Goal: Task Accomplishment & Management: Manage account settings

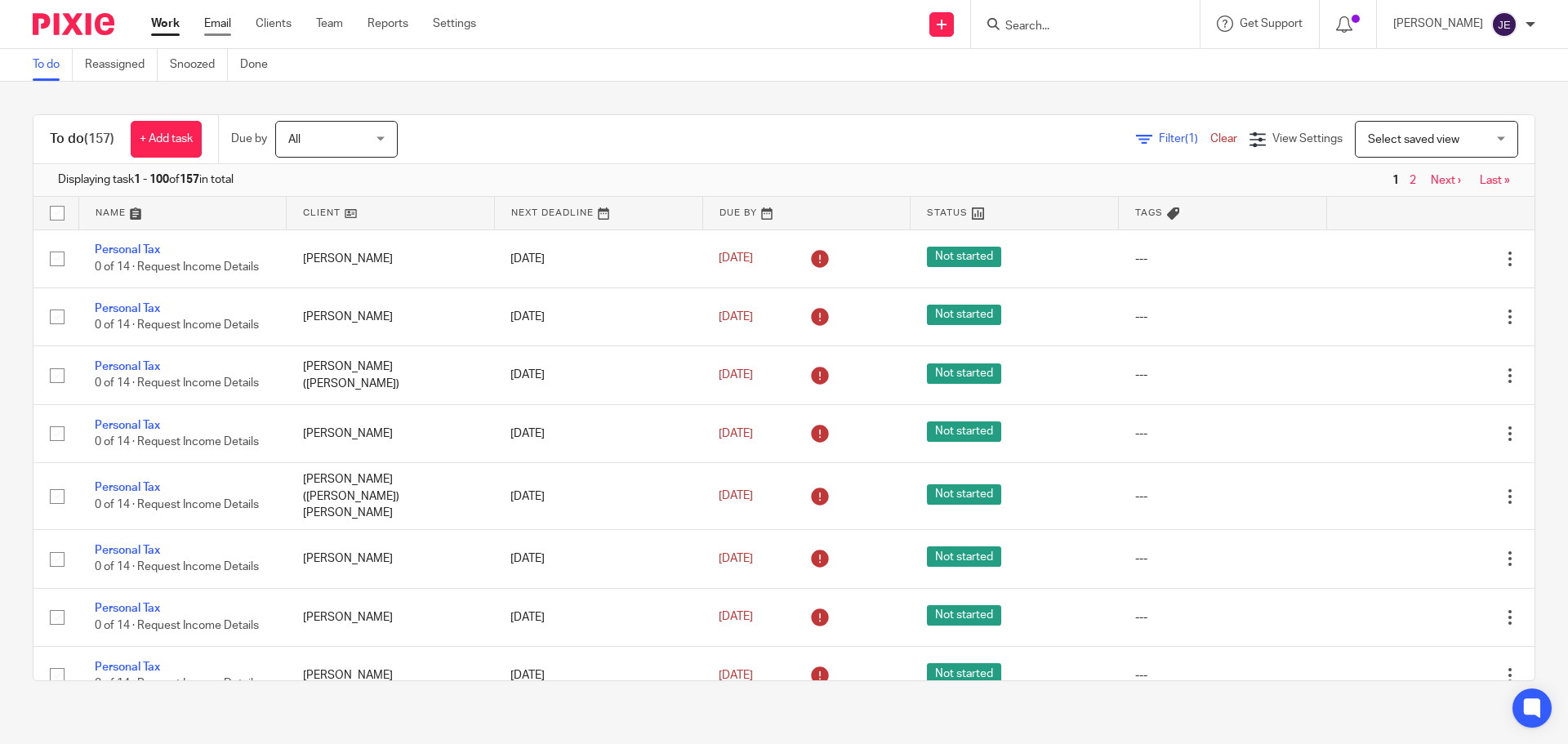
click at [214, 24] on link "Email" at bounding box center [218, 23] width 27 height 16
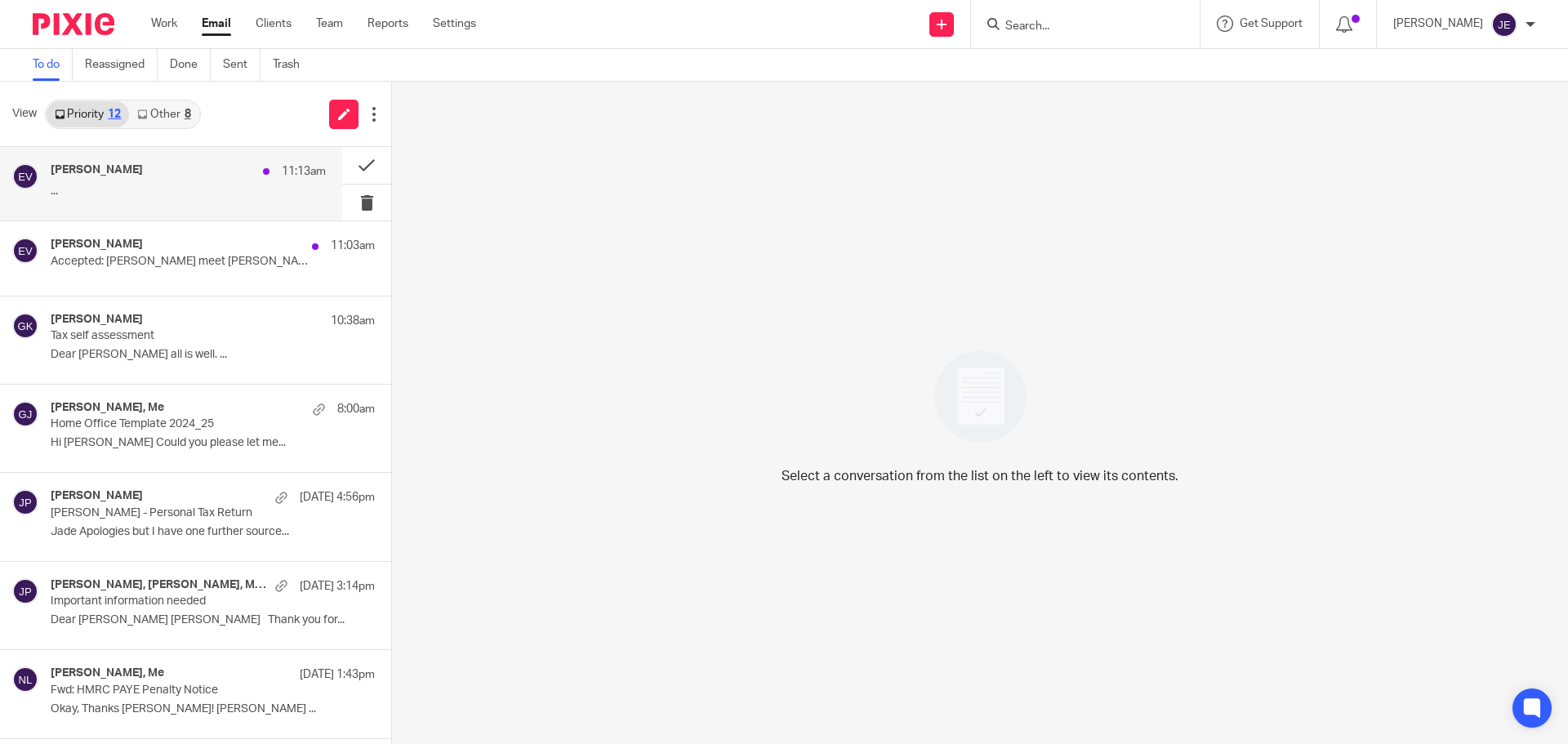
click at [236, 185] on p "..." at bounding box center [187, 191] width 275 height 14
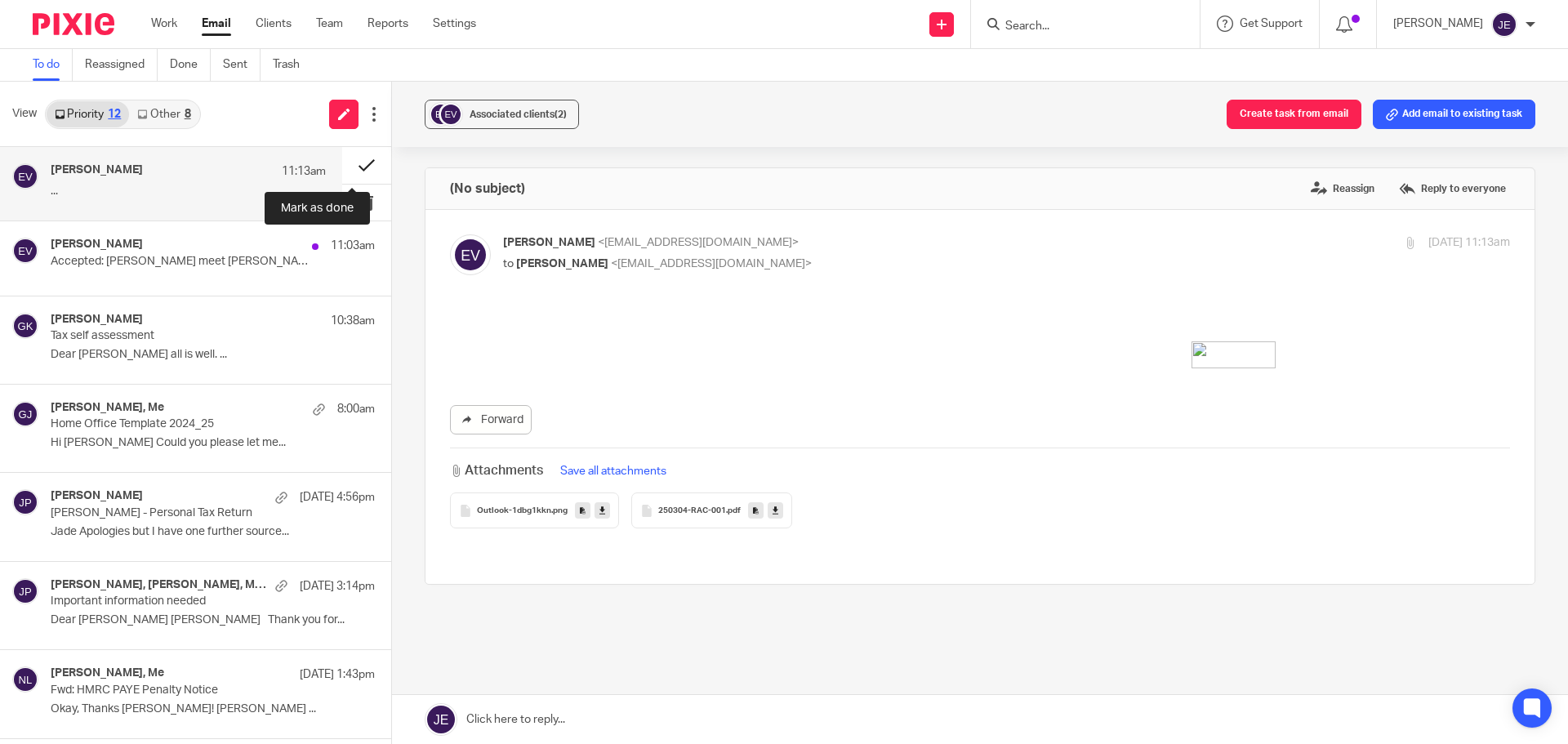
click at [351, 168] on button at bounding box center [367, 165] width 49 height 37
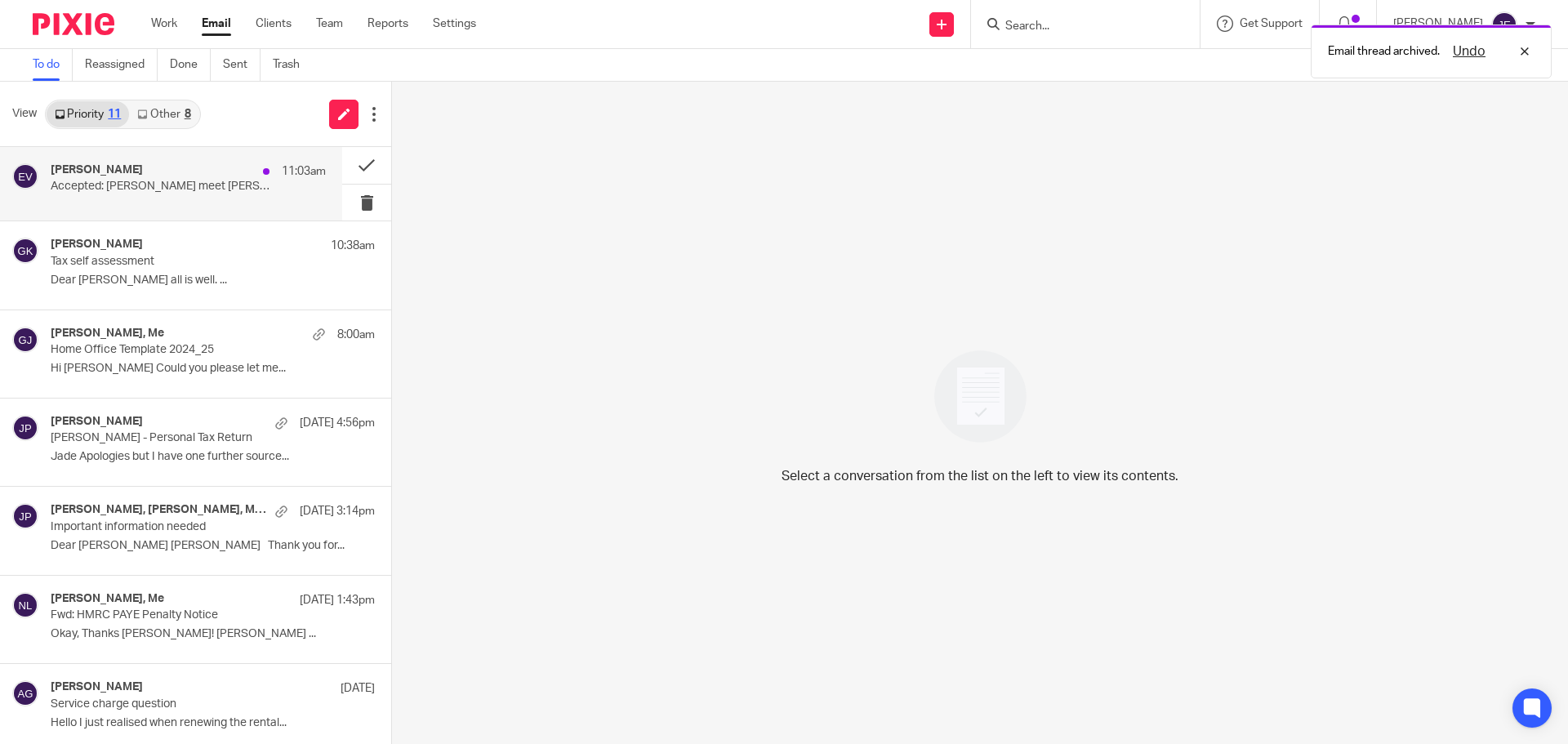
click at [183, 174] on div "Edward Verity 11:03am" at bounding box center [187, 171] width 275 height 16
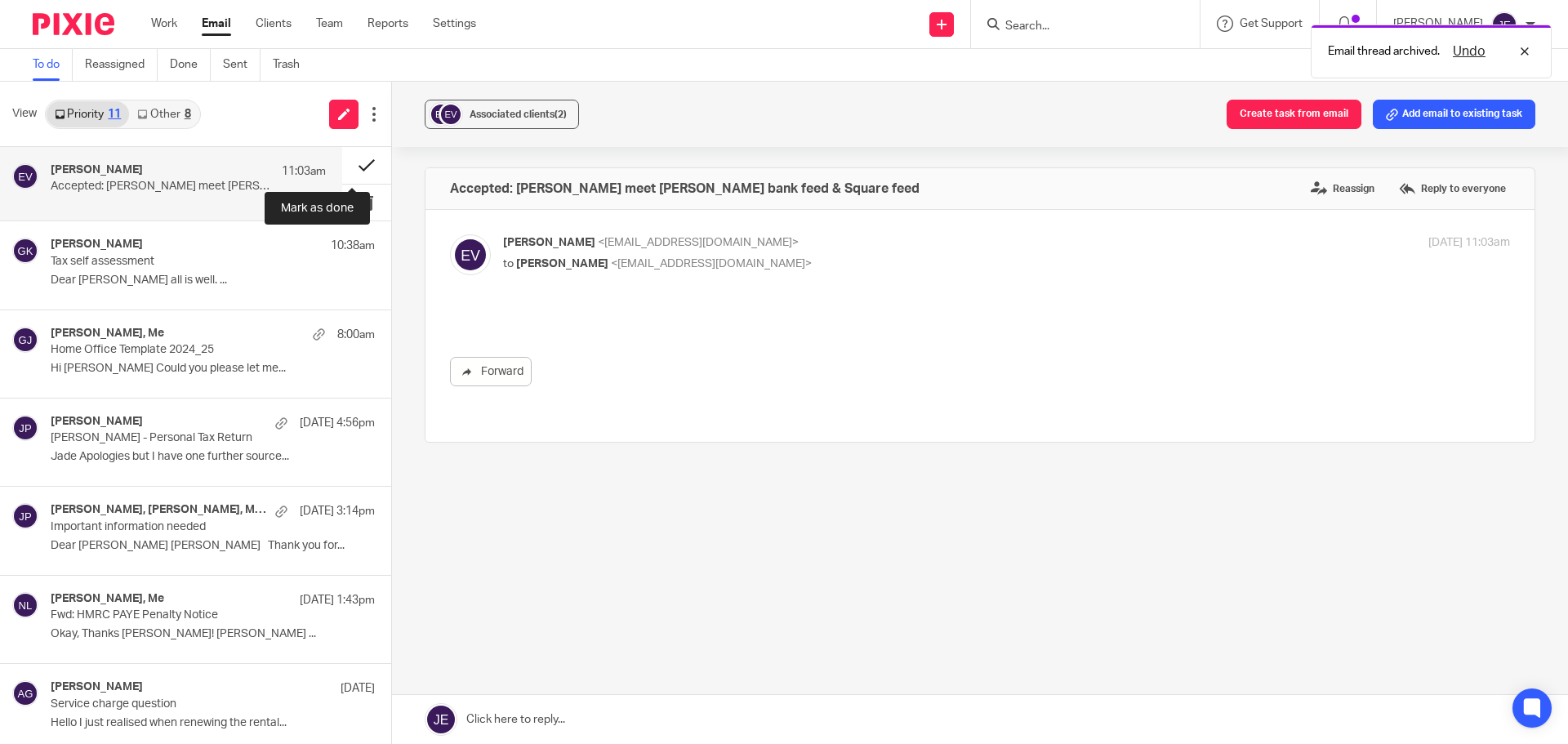
click at [343, 163] on button at bounding box center [367, 165] width 49 height 37
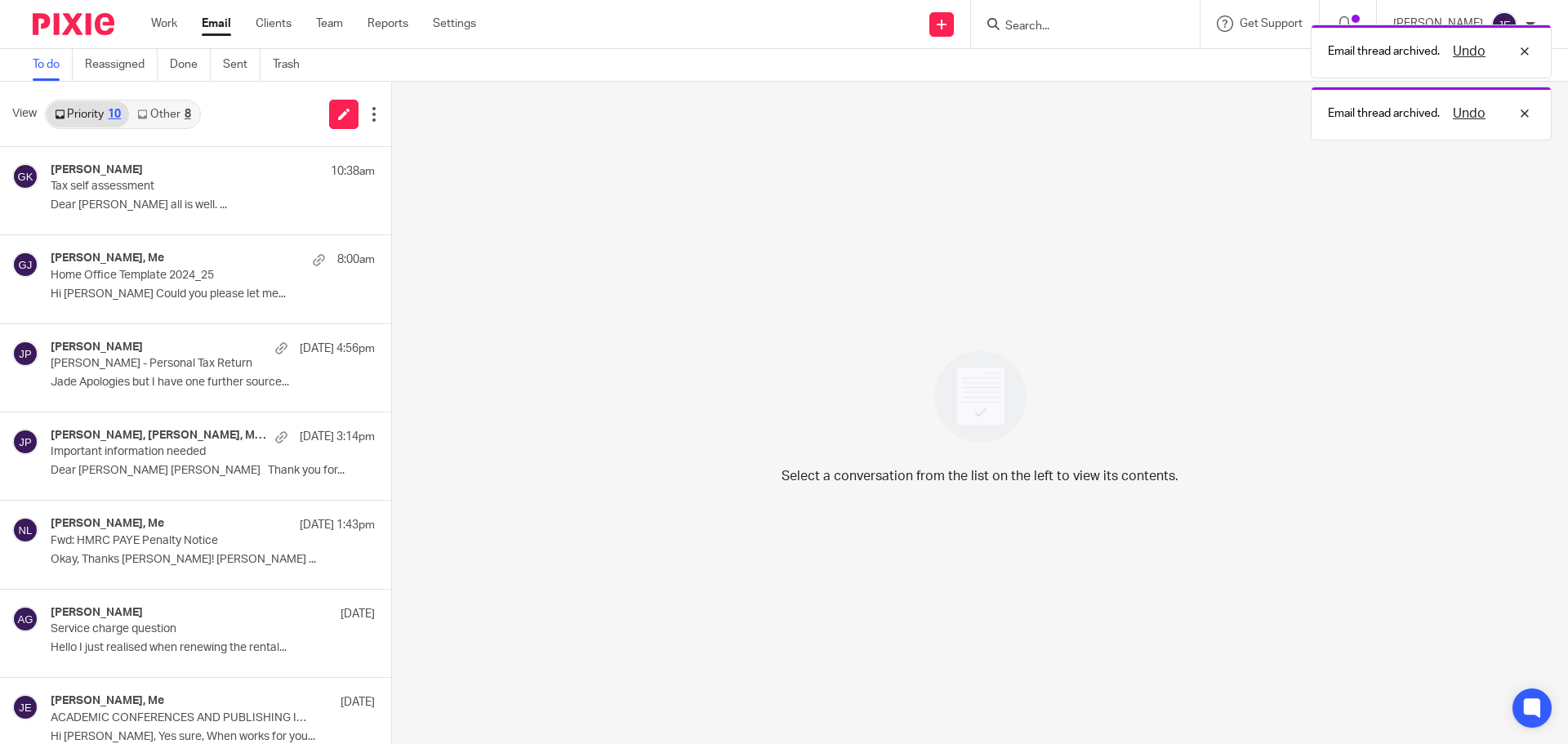
click at [176, 116] on link "Other 8" at bounding box center [164, 114] width 69 height 26
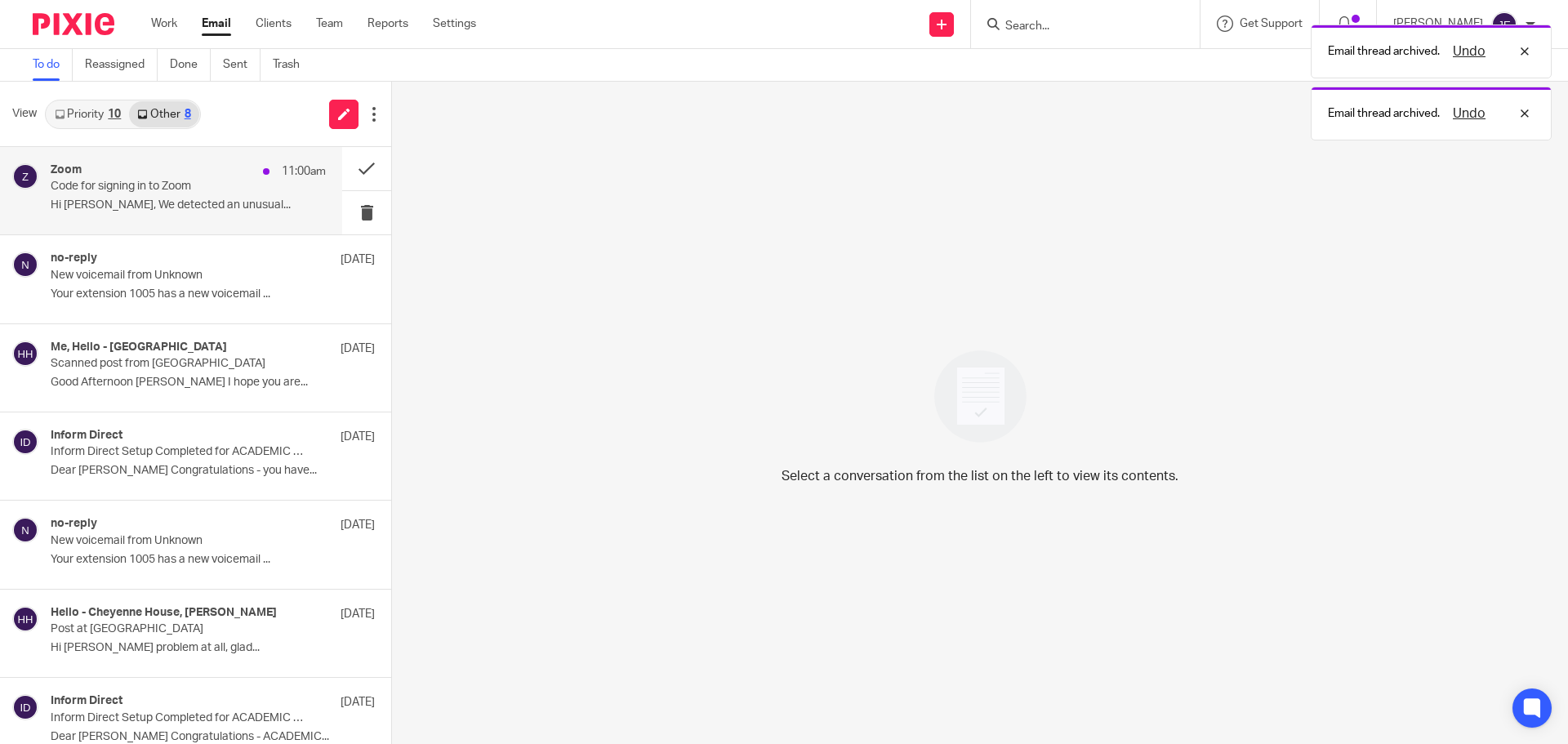
click at [195, 212] on p "Hi Jade Eveleigh, We detected an unusual..." at bounding box center [187, 206] width 275 height 14
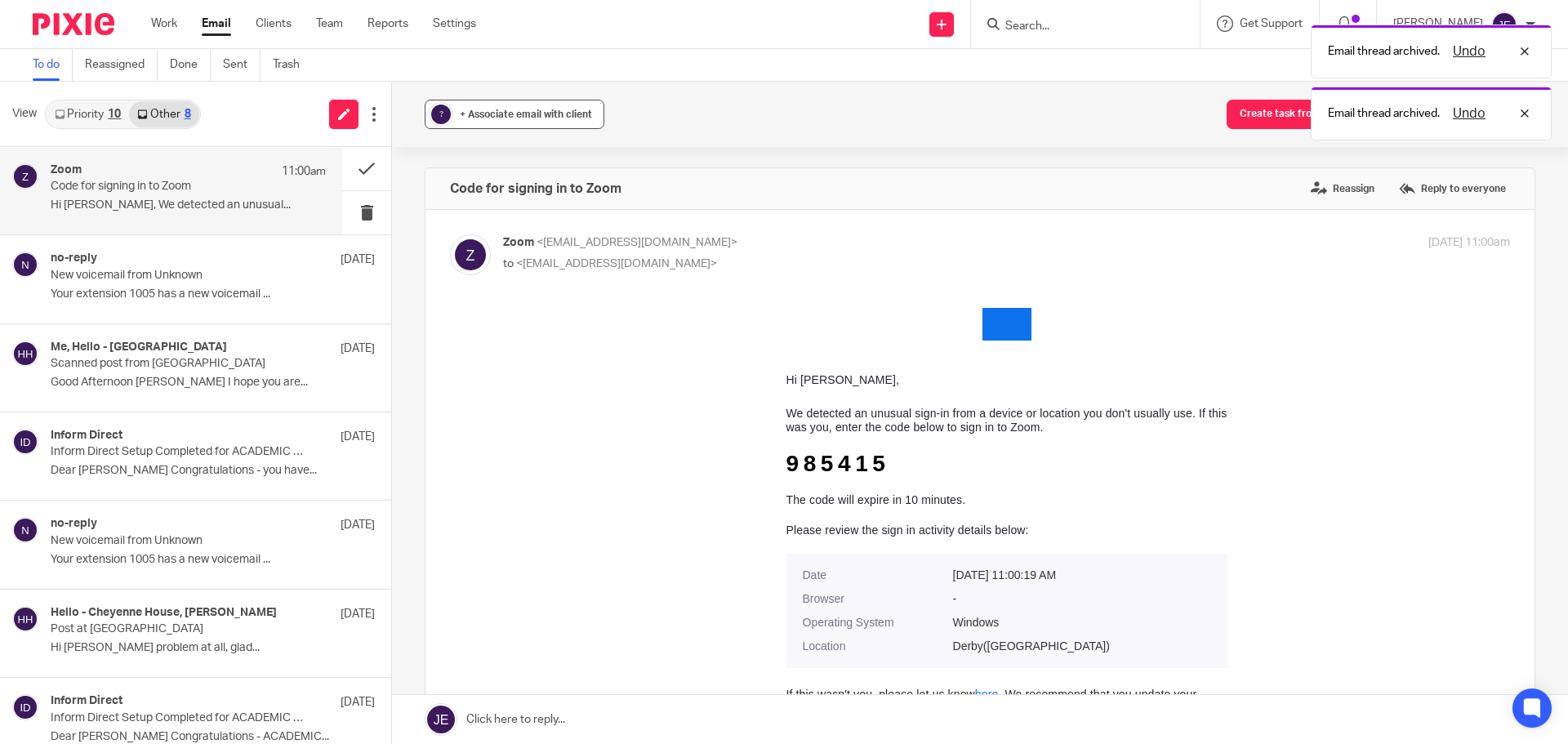
click at [489, 113] on span "+ Associate email with client" at bounding box center [525, 114] width 132 height 10
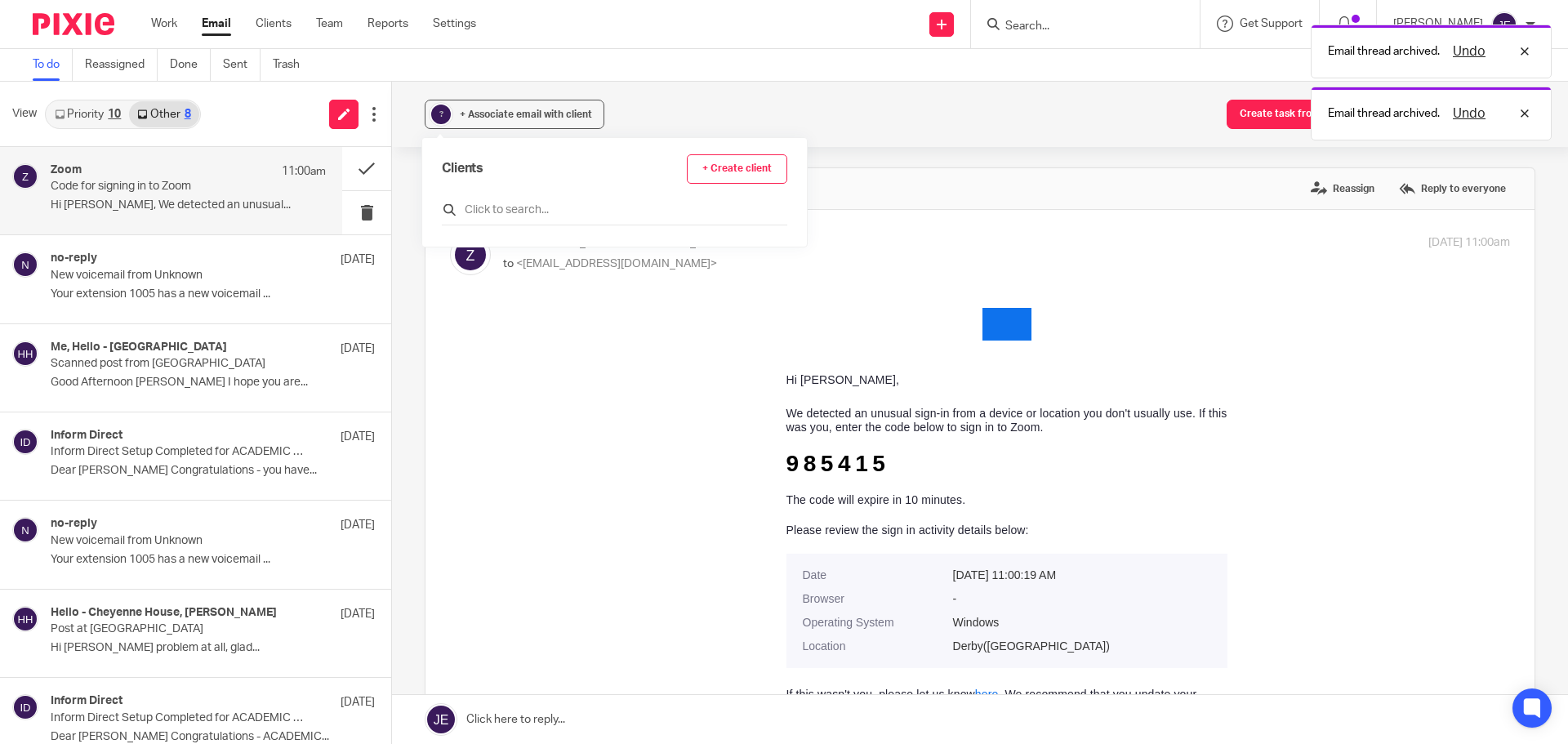
click at [481, 206] on input "text" at bounding box center [615, 209] width 345 height 16
click at [364, 162] on button at bounding box center [367, 168] width 49 height 43
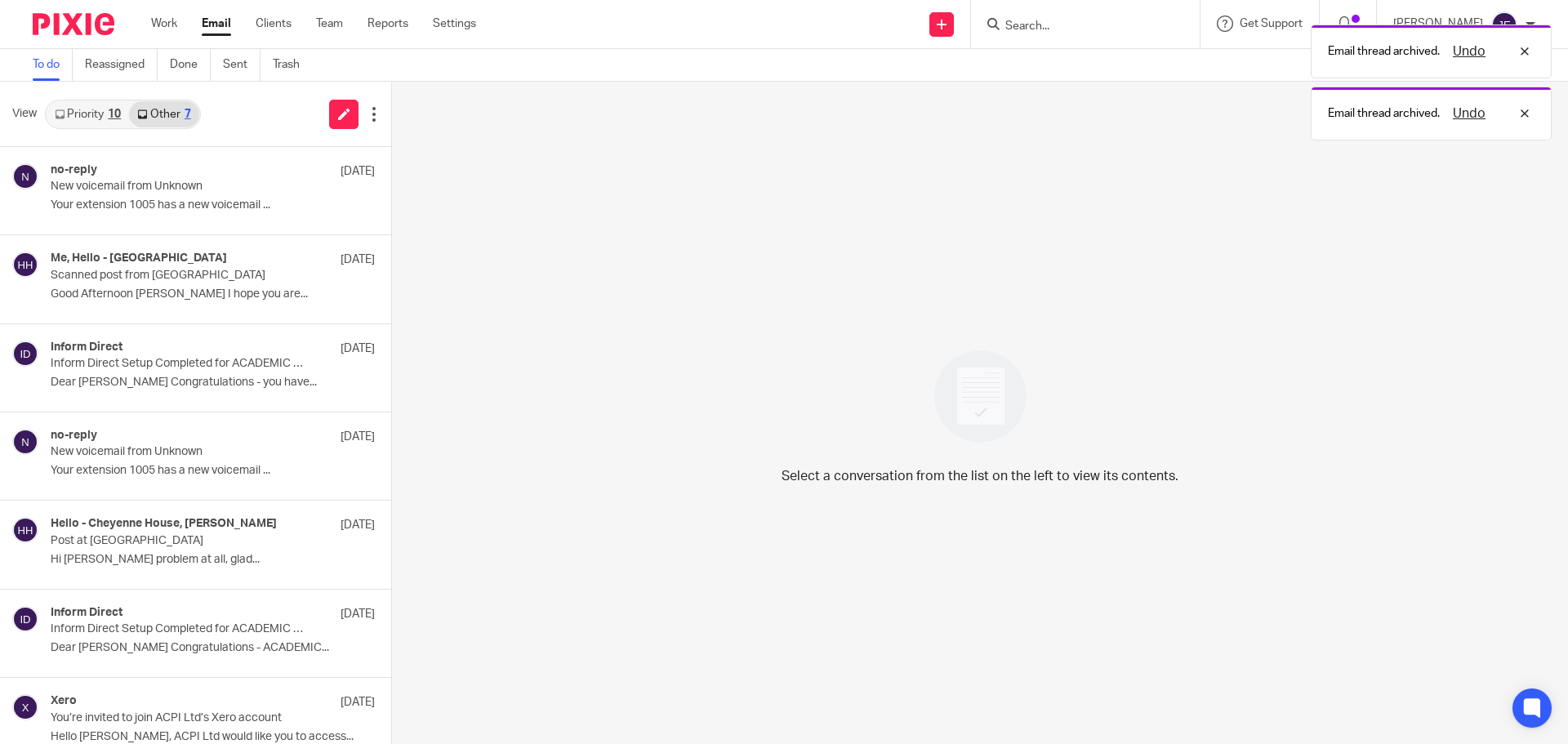
click at [100, 113] on link "Priority 10" at bounding box center [87, 114] width 82 height 26
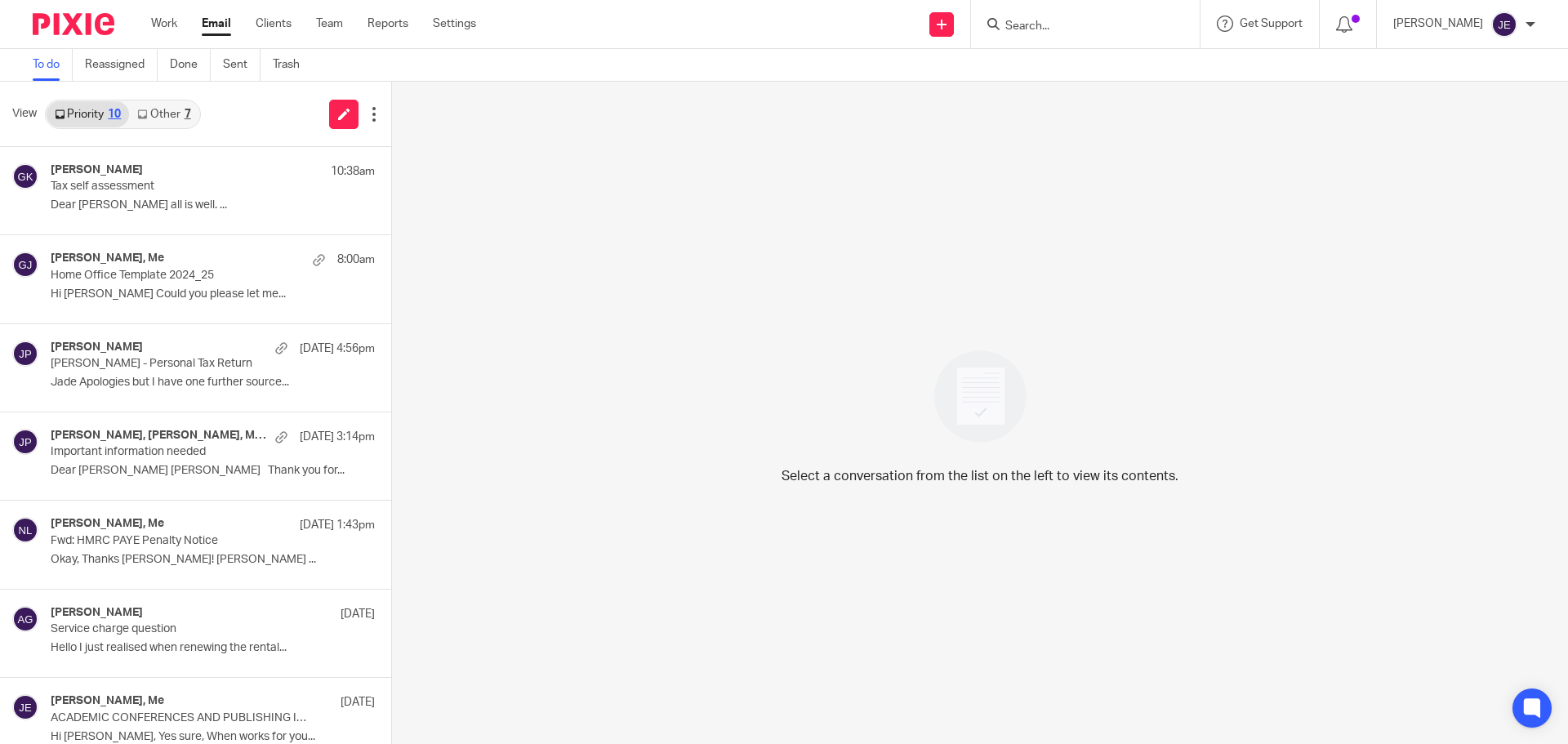
click at [1061, 29] on input "Search" at bounding box center [1077, 26] width 147 height 14
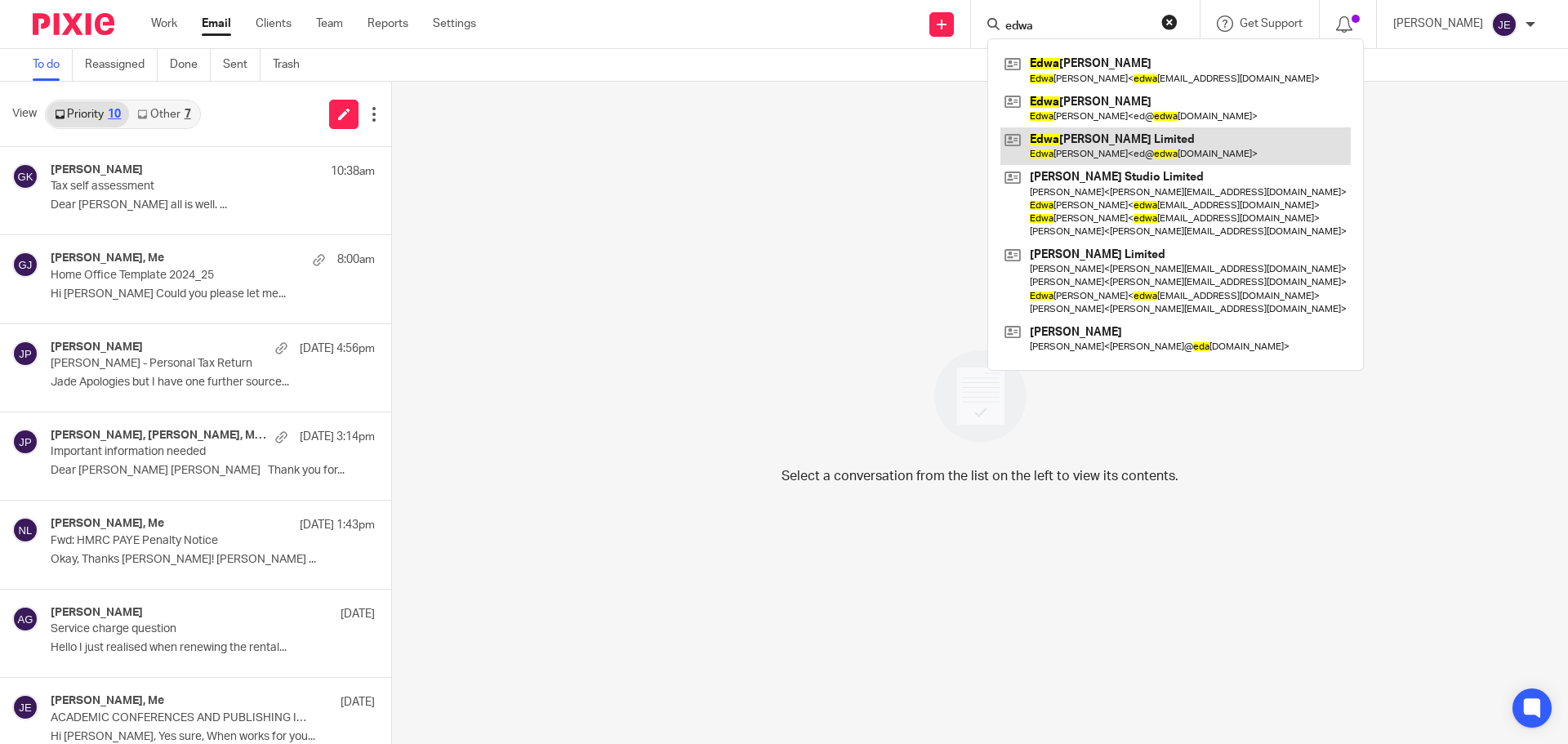
type input "edwa"
click at [1140, 146] on link at bounding box center [1175, 146] width 350 height 38
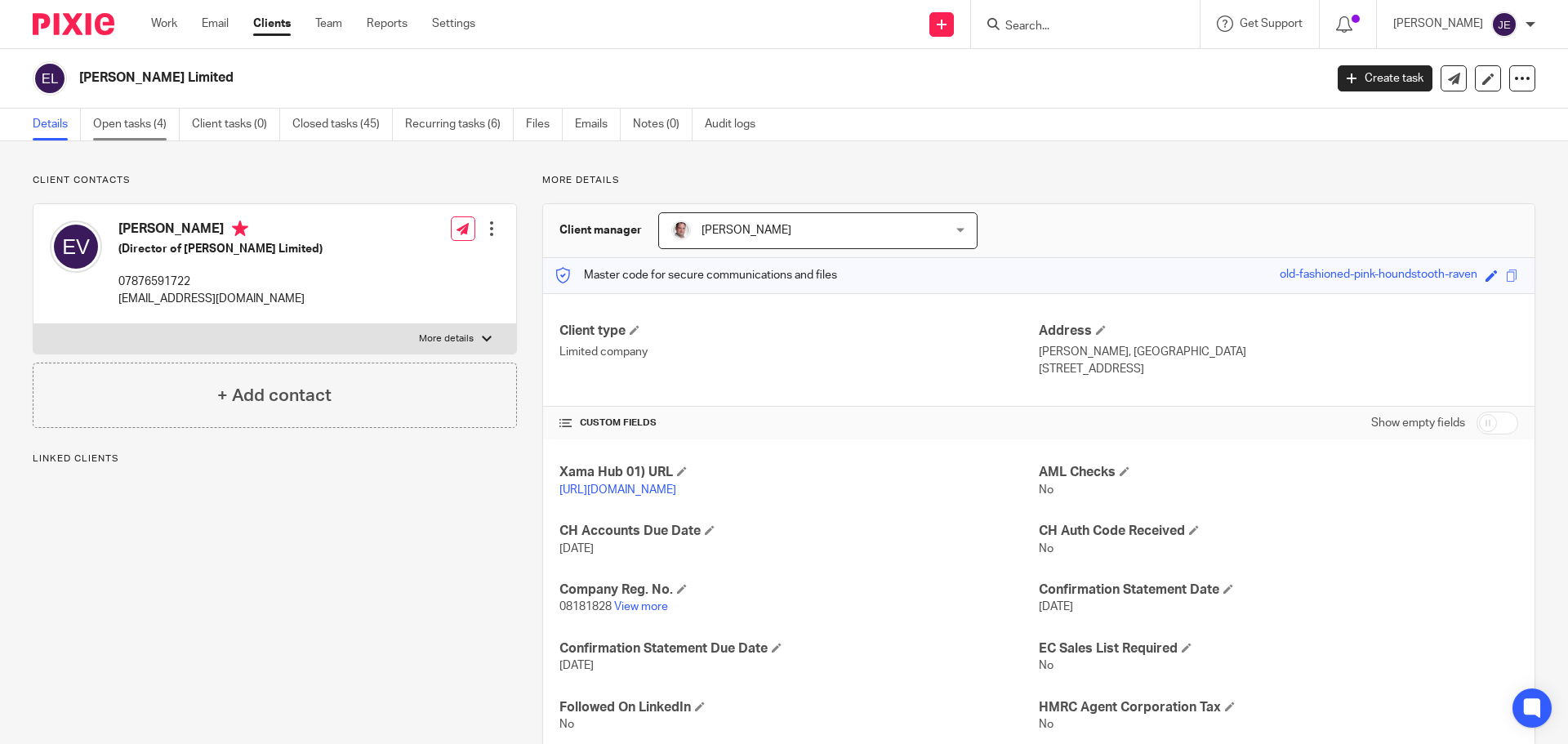
click at [147, 124] on link "Open tasks (4)" at bounding box center [136, 124] width 87 height 32
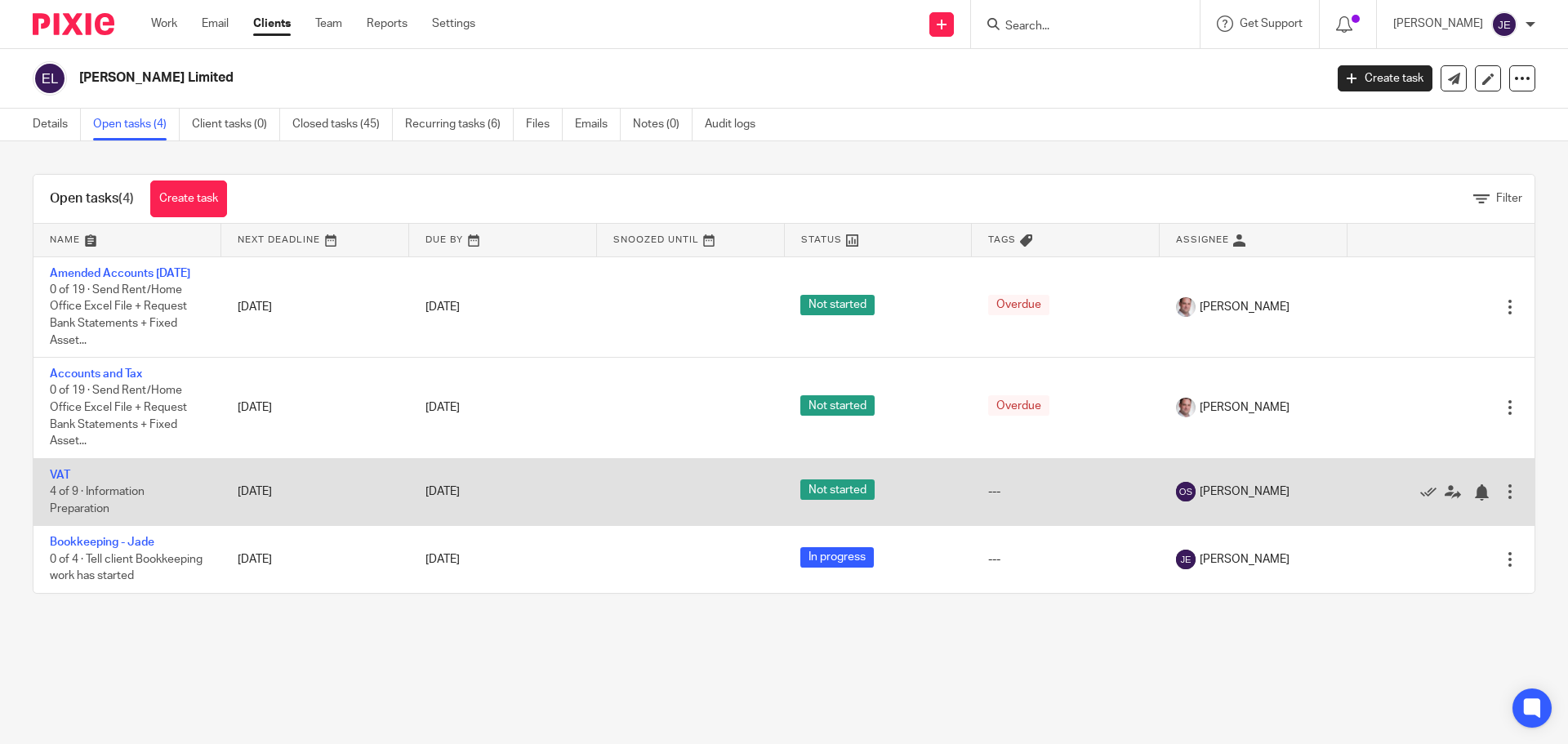
click at [115, 500] on td "VAT 4 of 9 · Information Preparation" at bounding box center [127, 491] width 188 height 67
click at [67, 481] on link "VAT" at bounding box center [60, 476] width 20 height 12
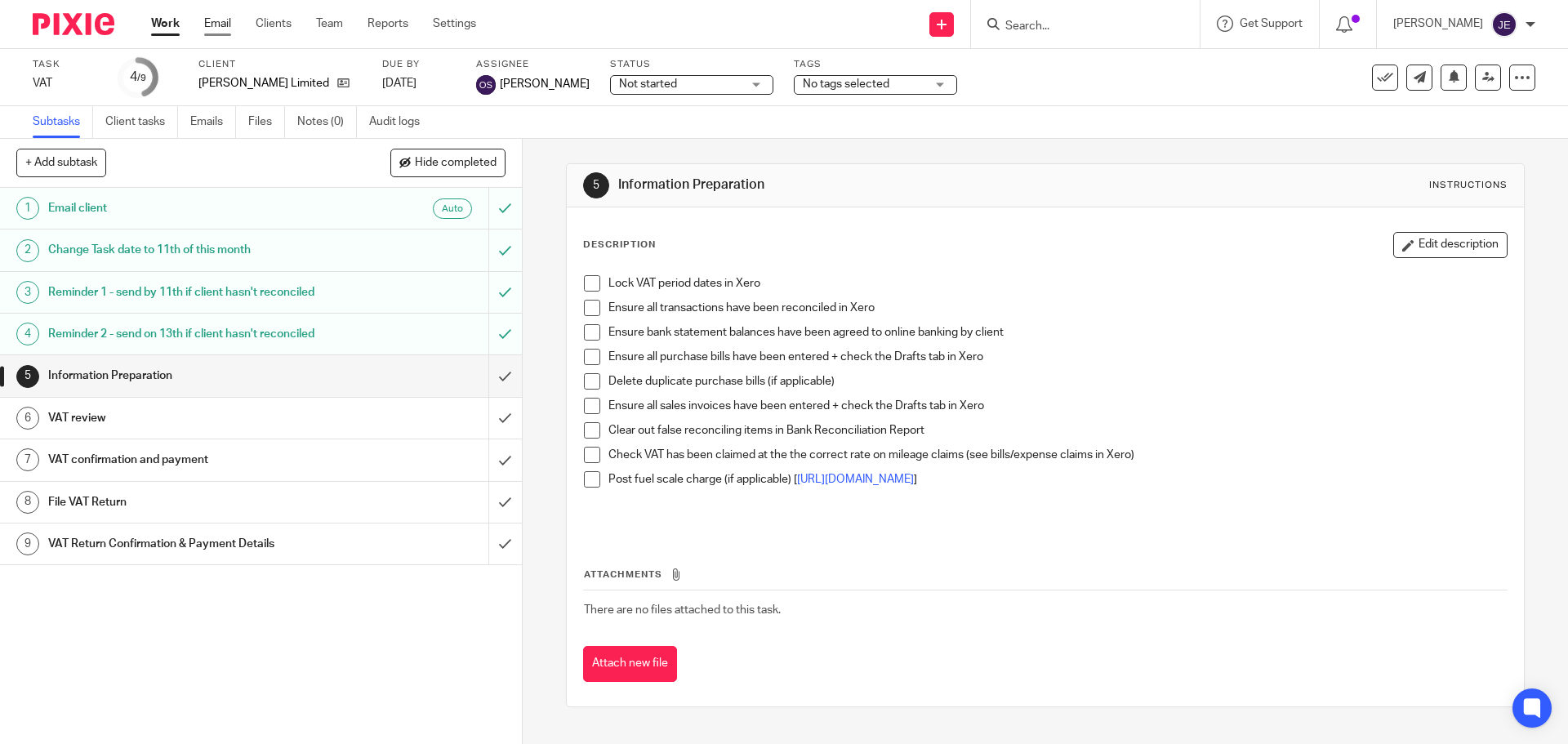
click at [223, 20] on link "Email" at bounding box center [218, 23] width 27 height 16
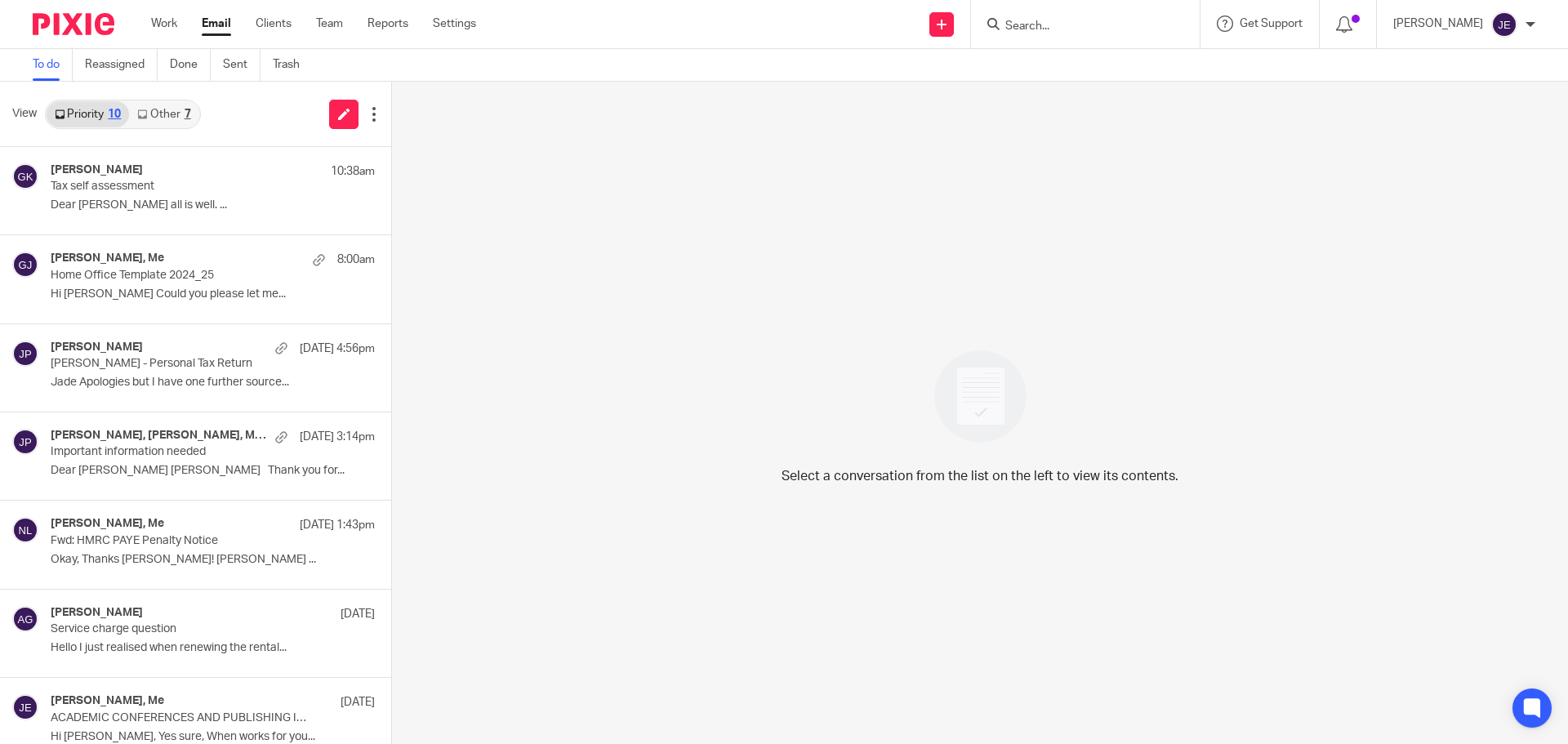
drag, startPoint x: 167, startPoint y: 112, endPoint x: 144, endPoint y: 112, distance: 23.0
click at [167, 112] on link "Other 7" at bounding box center [164, 114] width 69 height 26
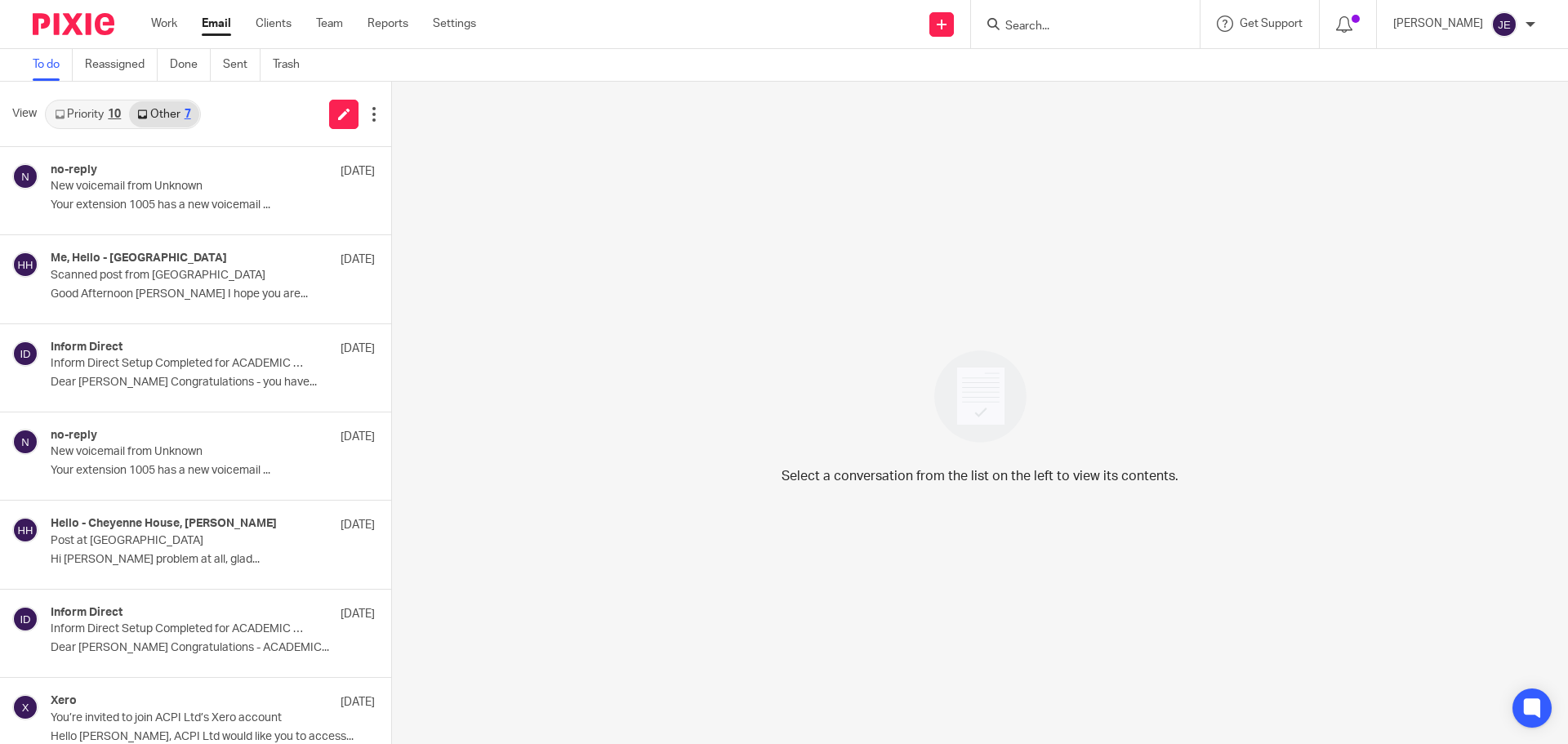
click at [98, 109] on link "Priority 10" at bounding box center [87, 114] width 82 height 26
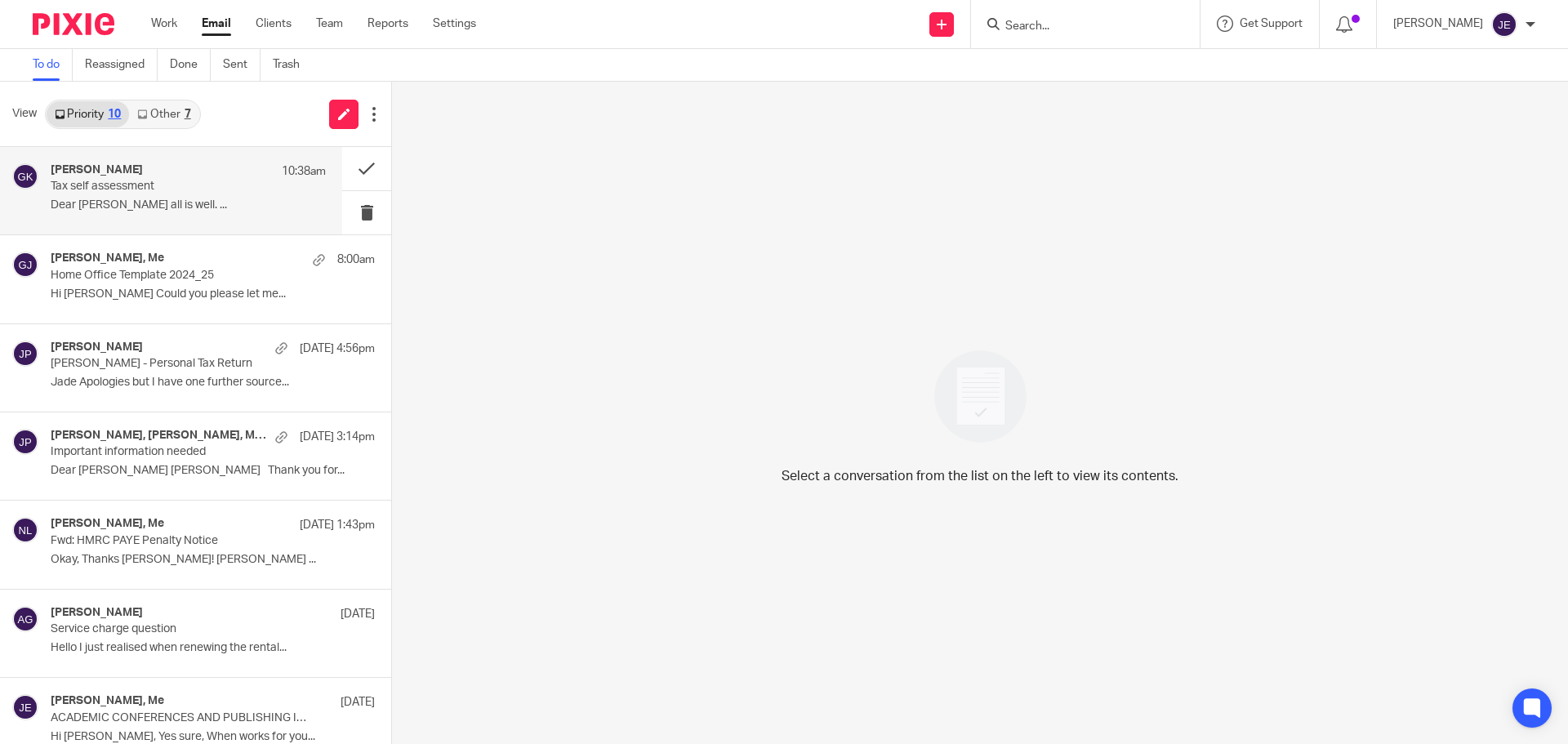
click at [208, 189] on p "Tax self assessment" at bounding box center [160, 186] width 220 height 14
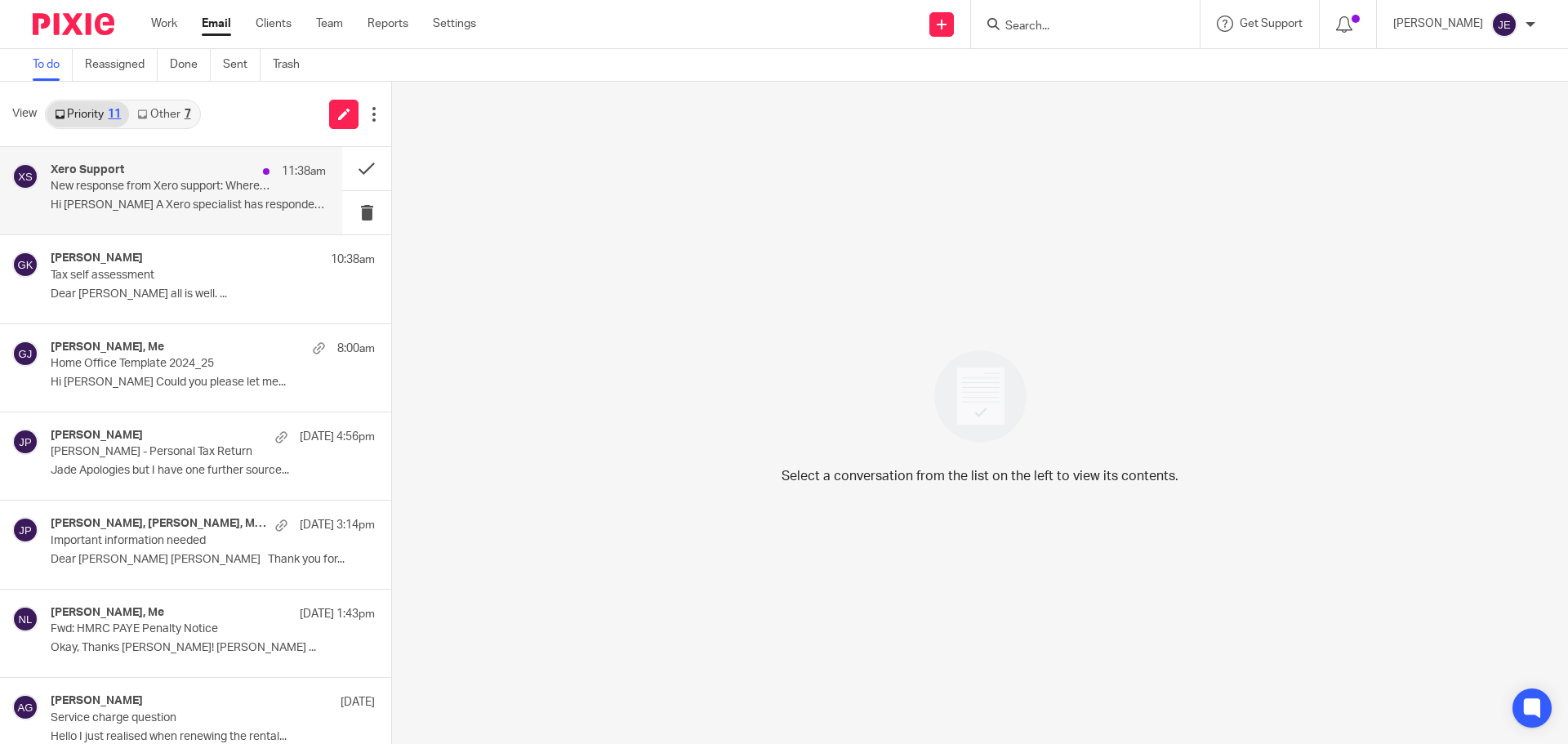
click at [166, 199] on p "Hi [PERSON_NAME] A Xero specialist has responded to..." at bounding box center [187, 206] width 275 height 14
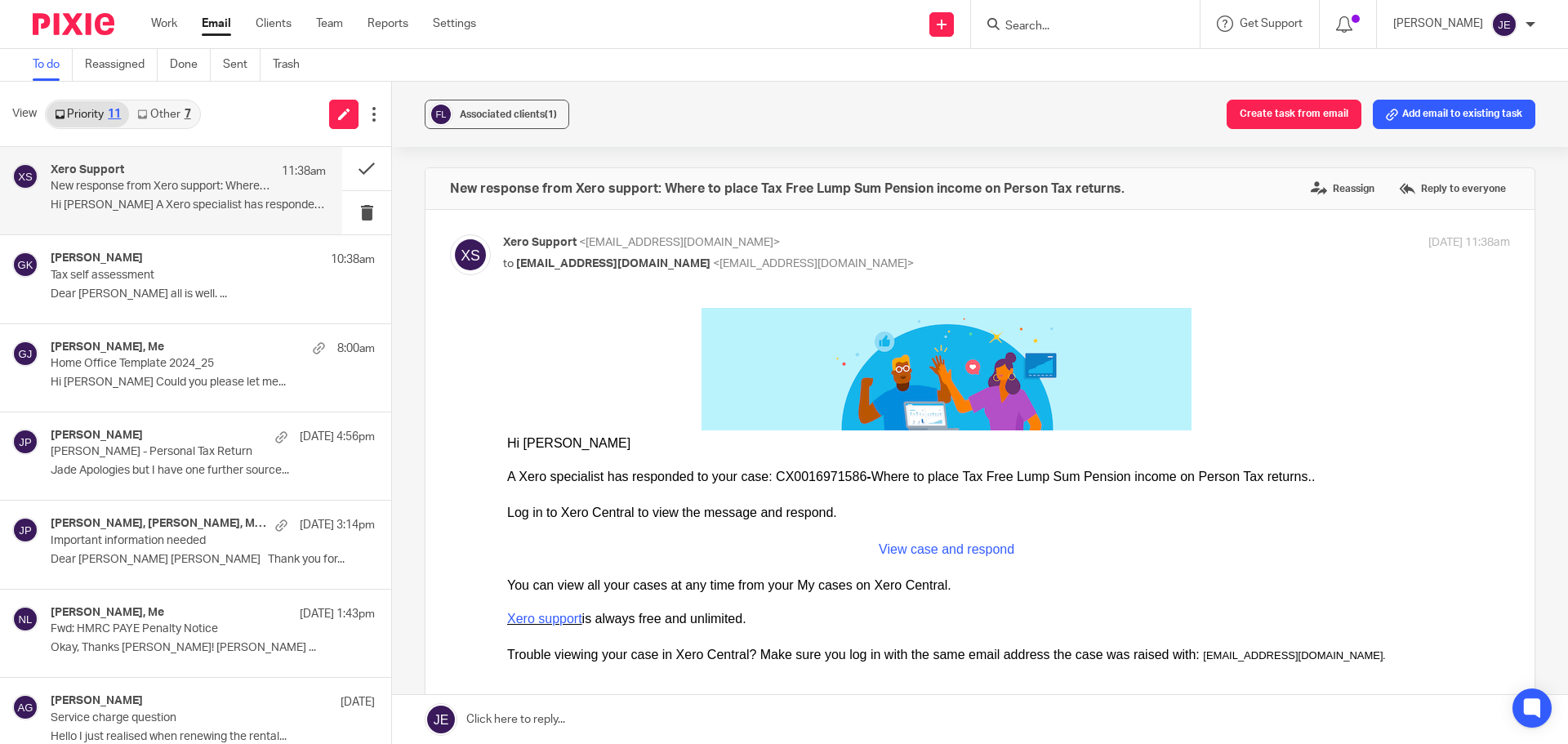
click at [219, 214] on div "Xero Support 11:38am New response from Xero support: Where to place Tax Free Lu…" at bounding box center [187, 190] width 275 height 55
click at [459, 112] on span "Associated clients (1)" at bounding box center [508, 114] width 97 height 10
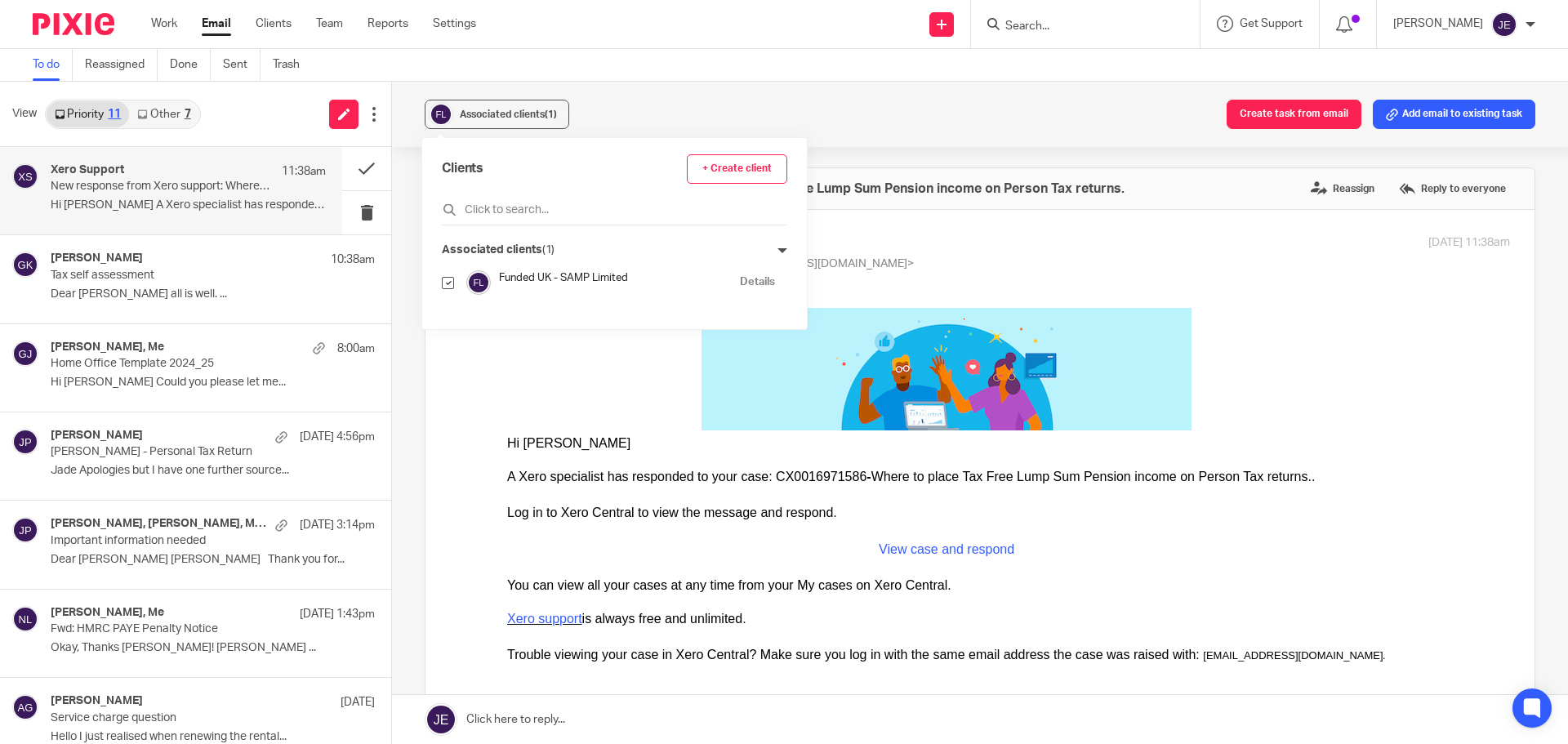
click at [778, 249] on icon at bounding box center [783, 251] width 10 height 10
click at [624, 218] on input "text" at bounding box center [615, 209] width 345 height 16
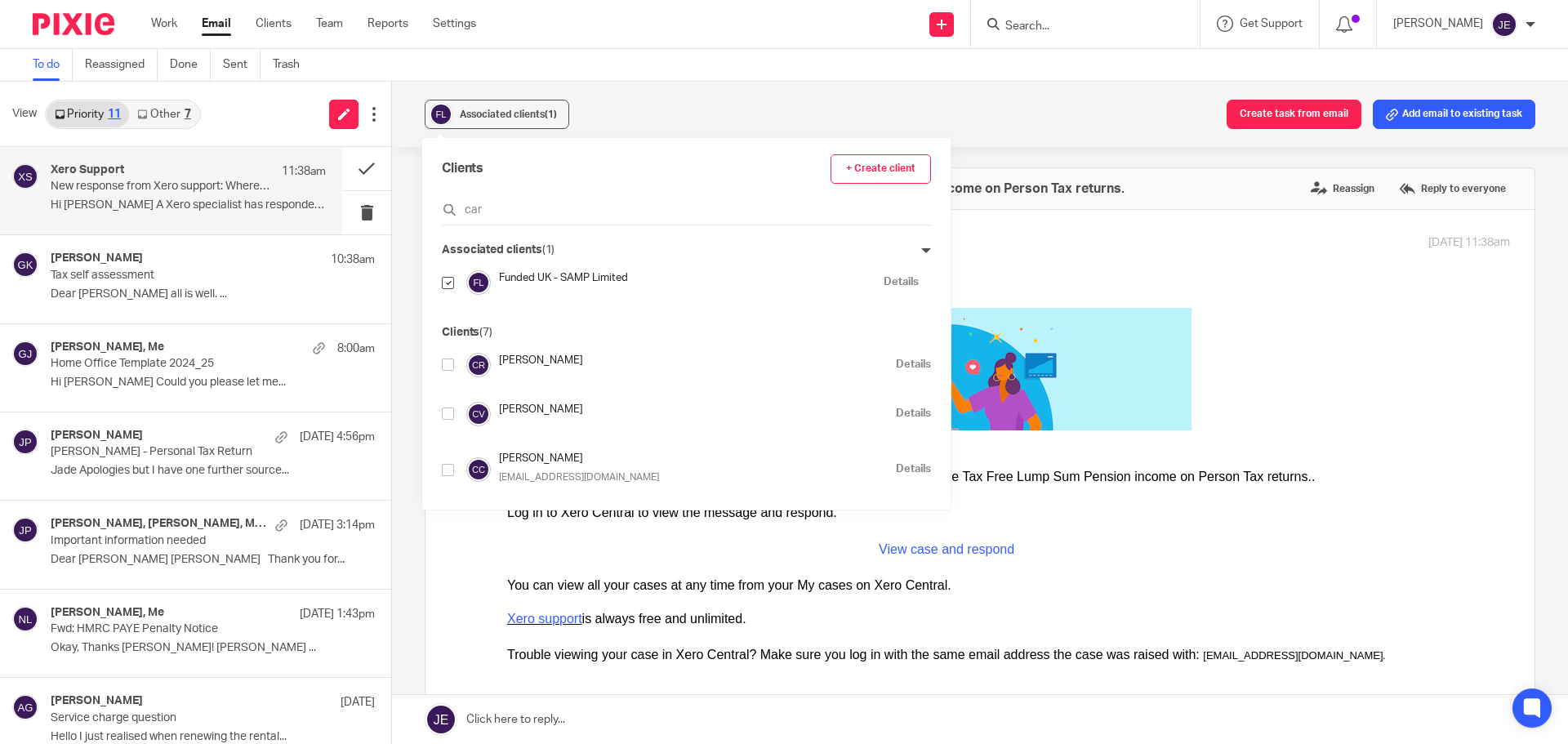
type input "car"
click at [446, 367] on input "checkbox" at bounding box center [448, 365] width 13 height 13
checkbox input "true"
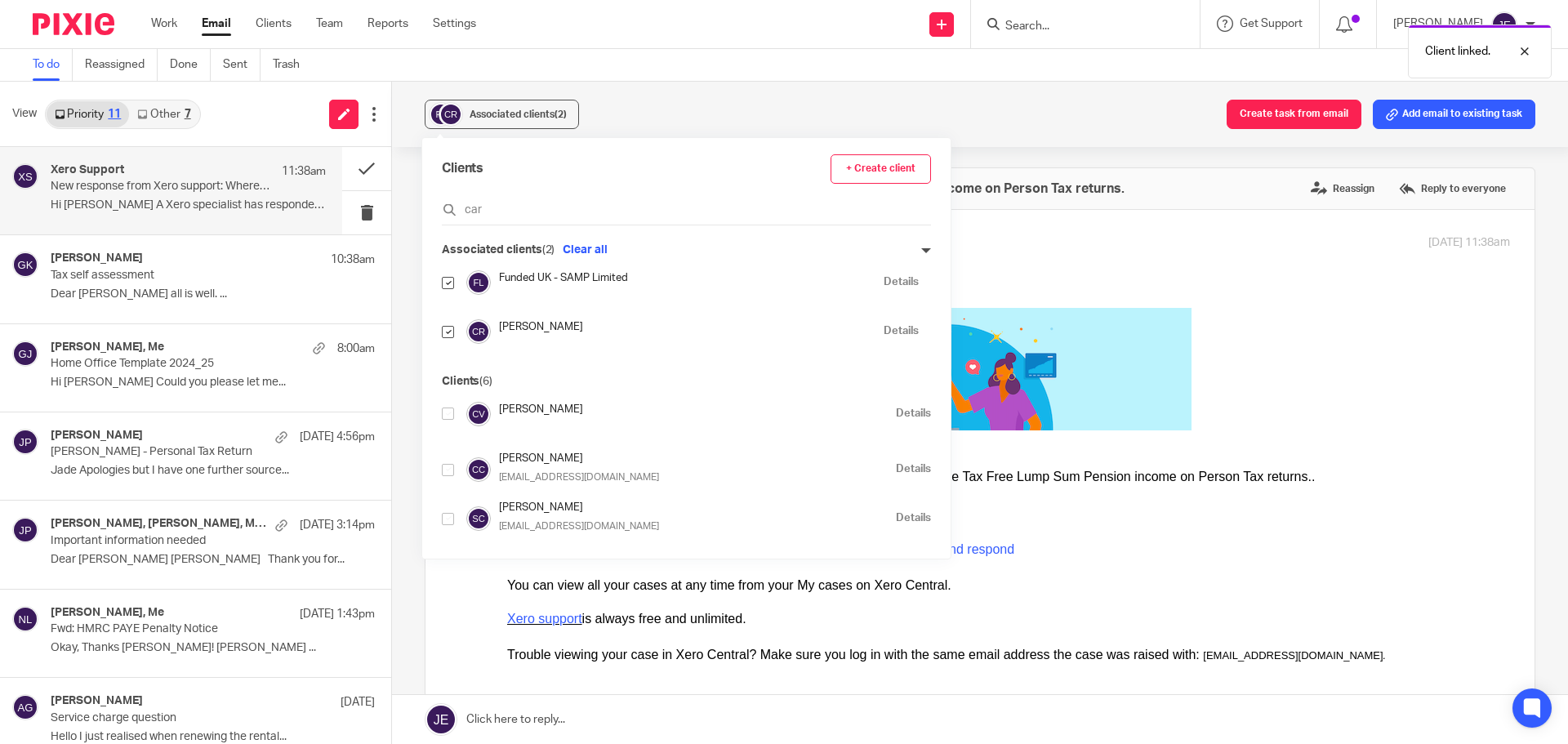
click at [445, 286] on input "checkbox" at bounding box center [448, 283] width 13 height 13
checkbox input "false"
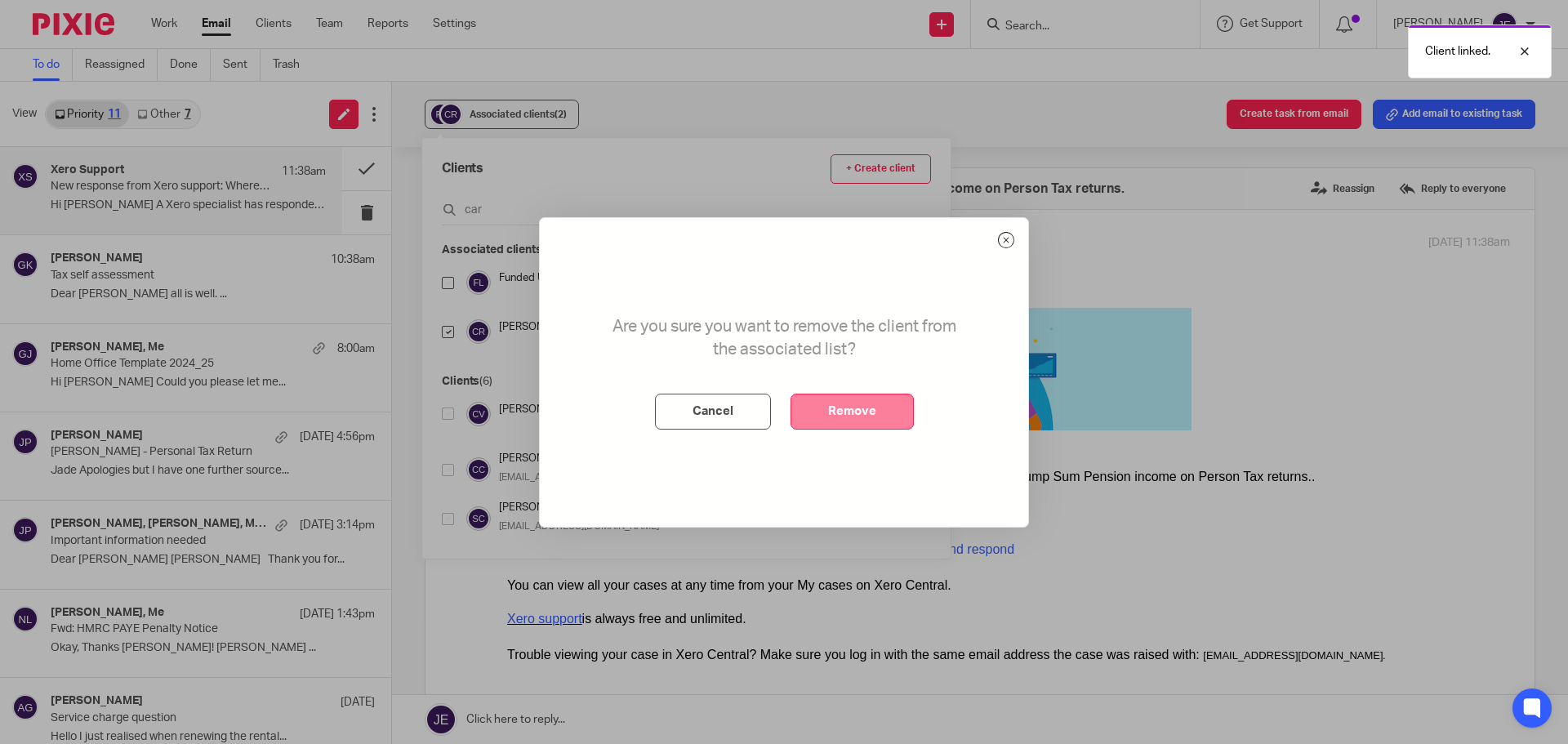
click at [838, 404] on button "Remove" at bounding box center [852, 411] width 124 height 36
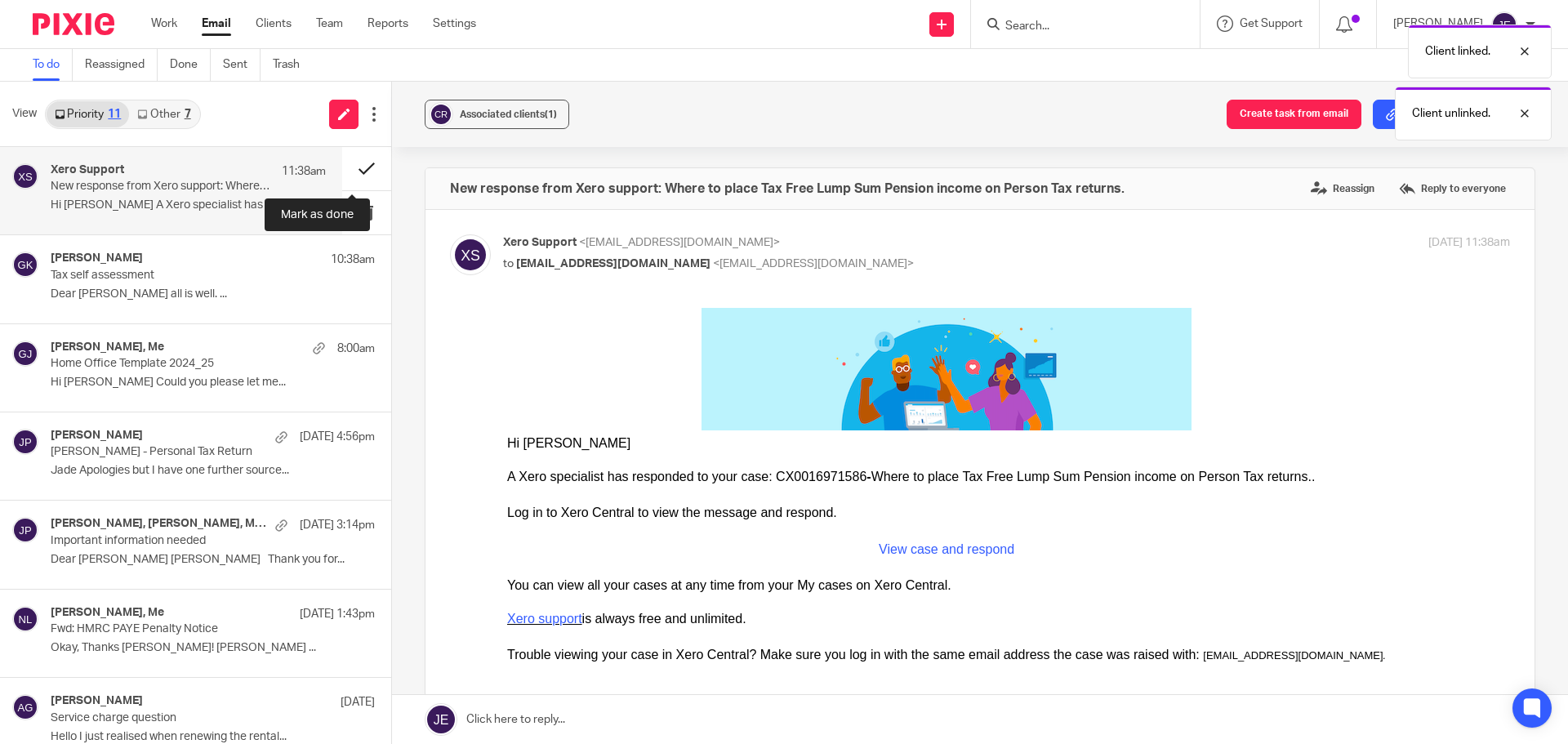
click at [350, 168] on button at bounding box center [367, 168] width 49 height 43
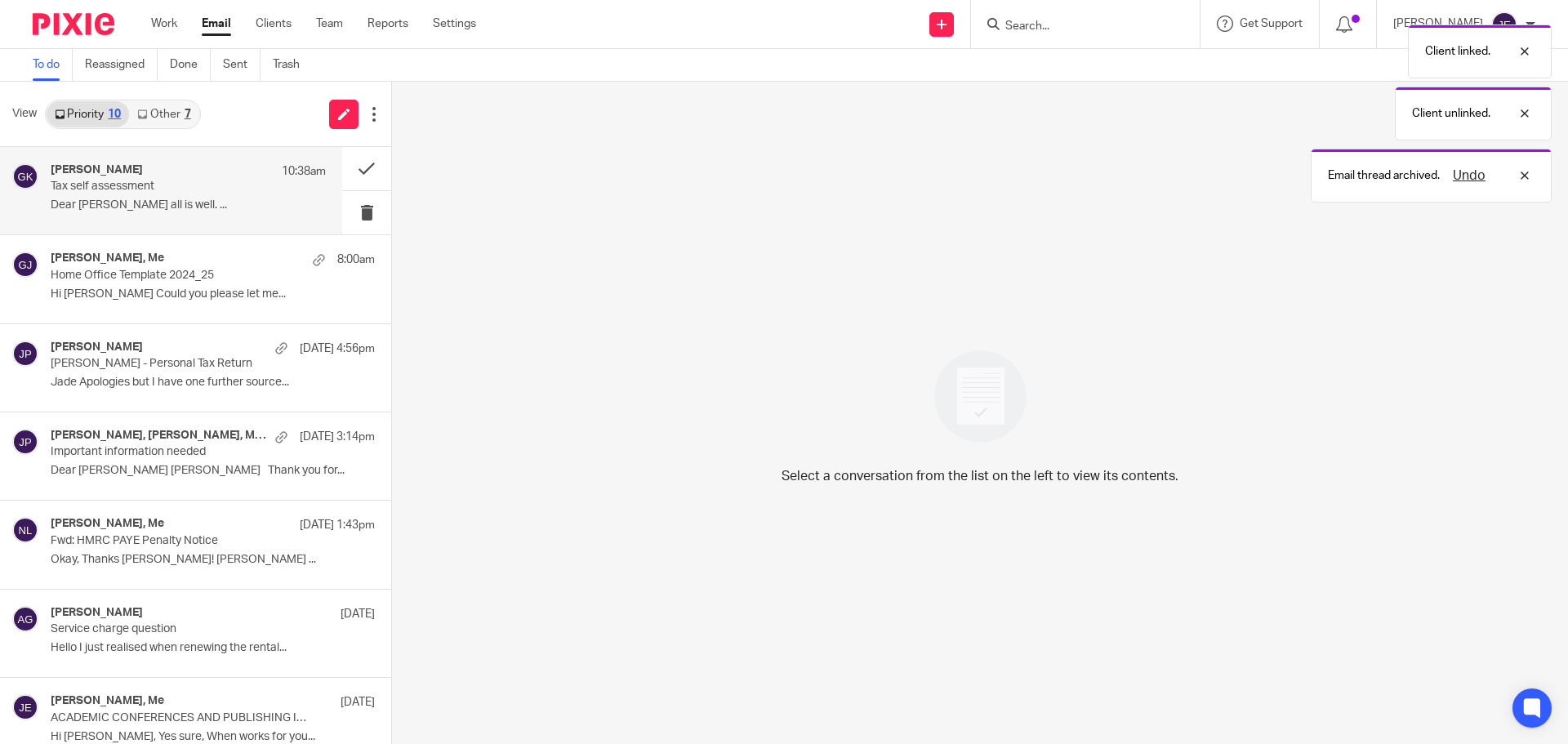
click at [205, 176] on div "[PERSON_NAME] 10:38am" at bounding box center [187, 171] width 275 height 16
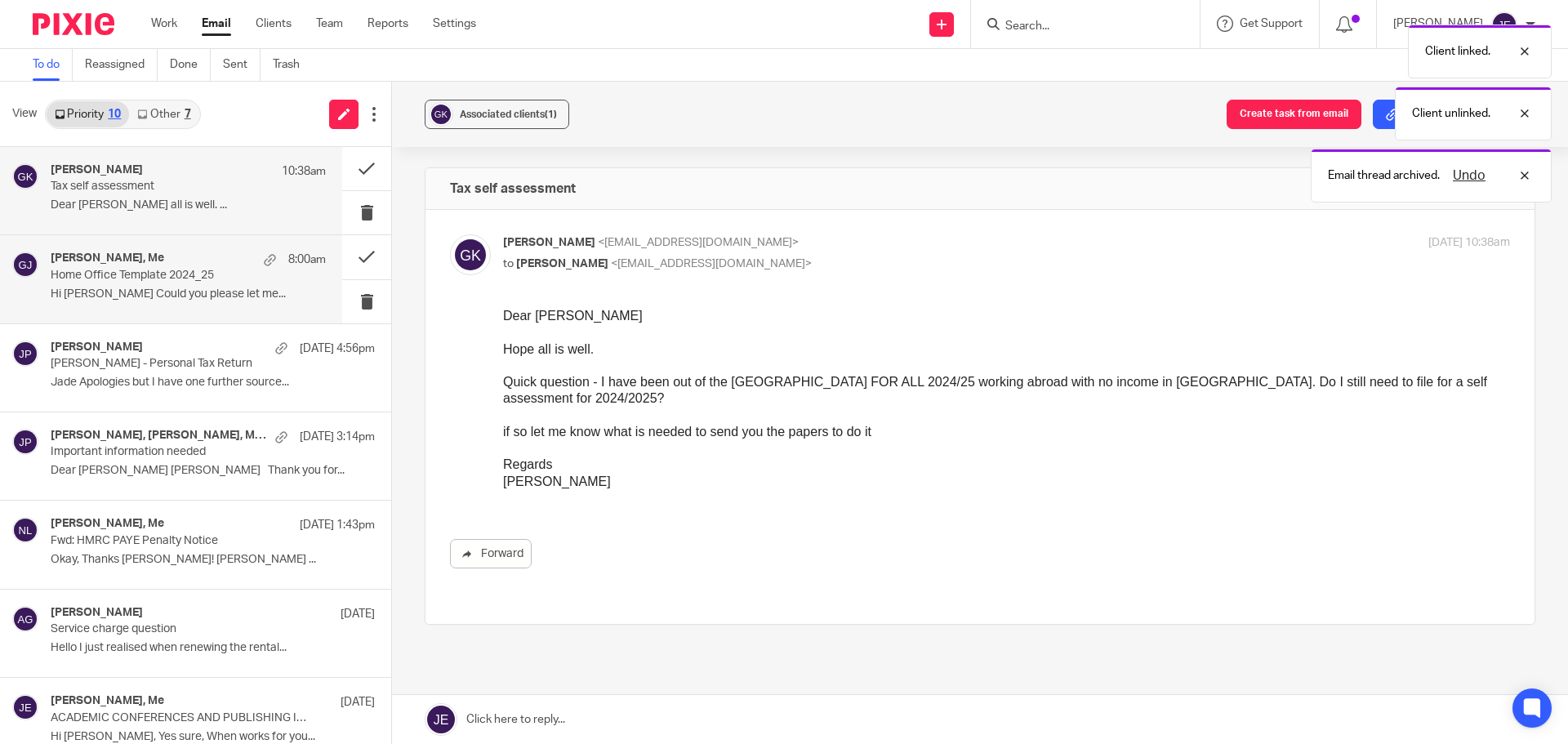
click at [209, 262] on div "Graham James, Me 8:00am" at bounding box center [187, 260] width 275 height 16
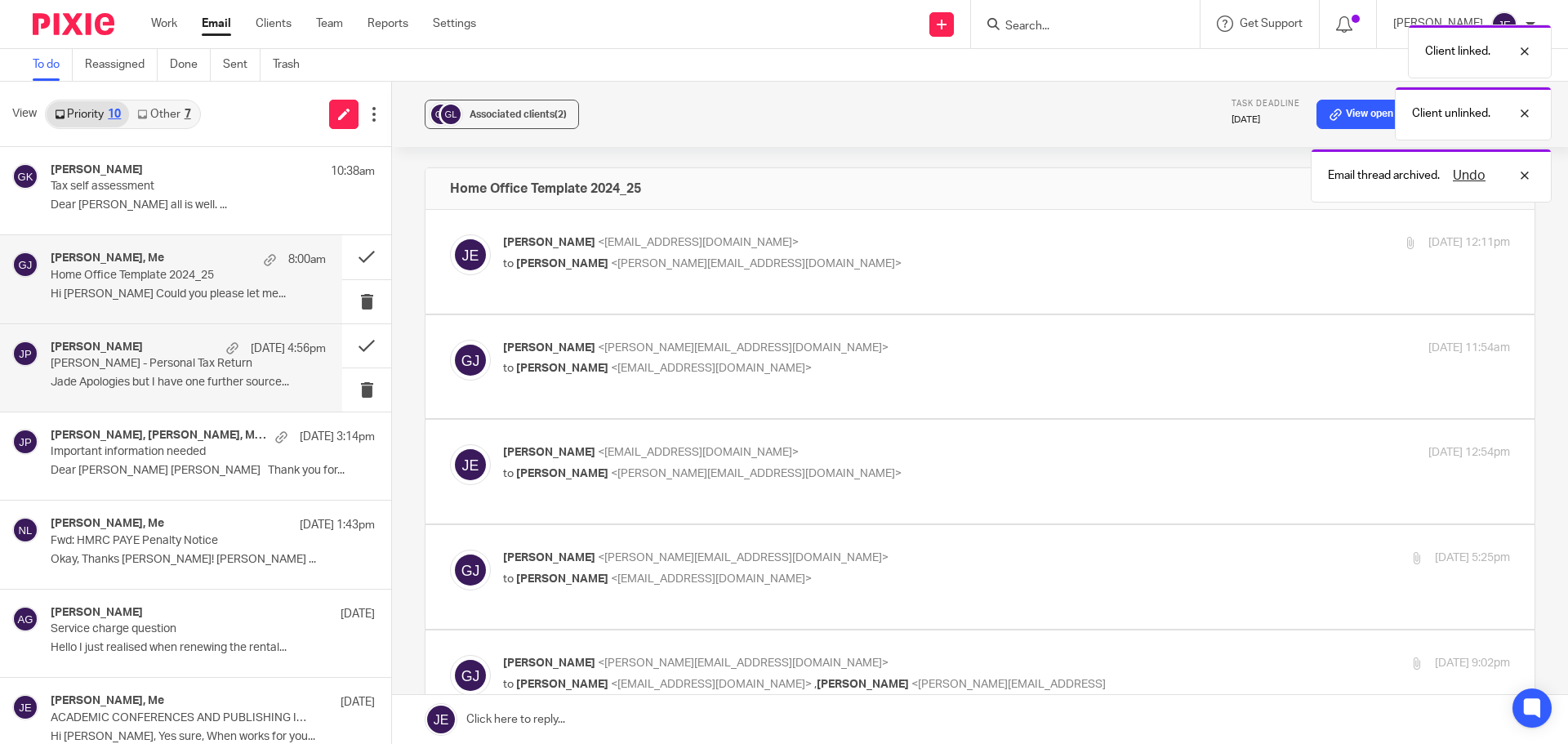
click at [201, 351] on div "Nicholas Rogers 14 Sep 4:56pm" at bounding box center [187, 348] width 275 height 16
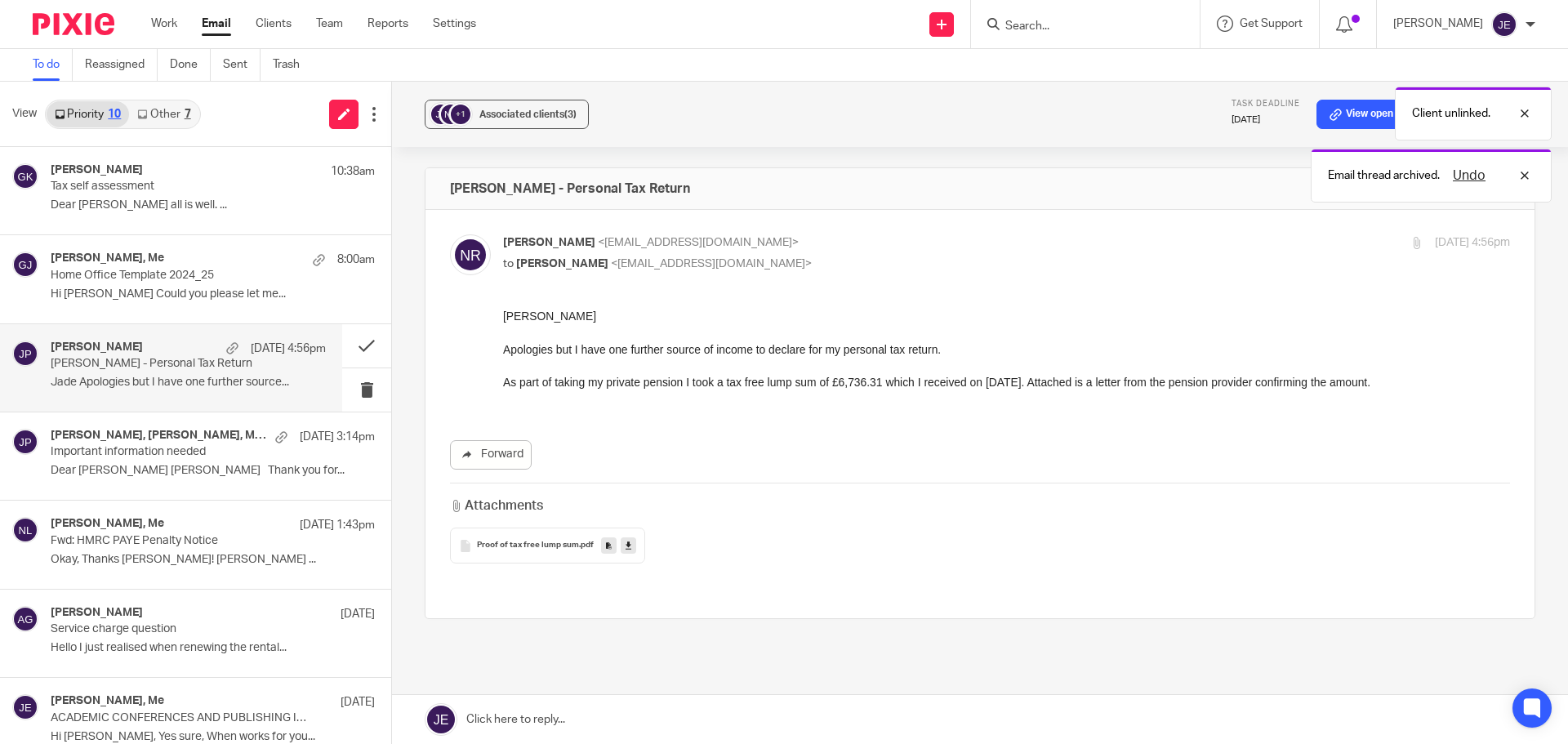
click at [684, 710] on link at bounding box center [979, 719] width 1176 height 49
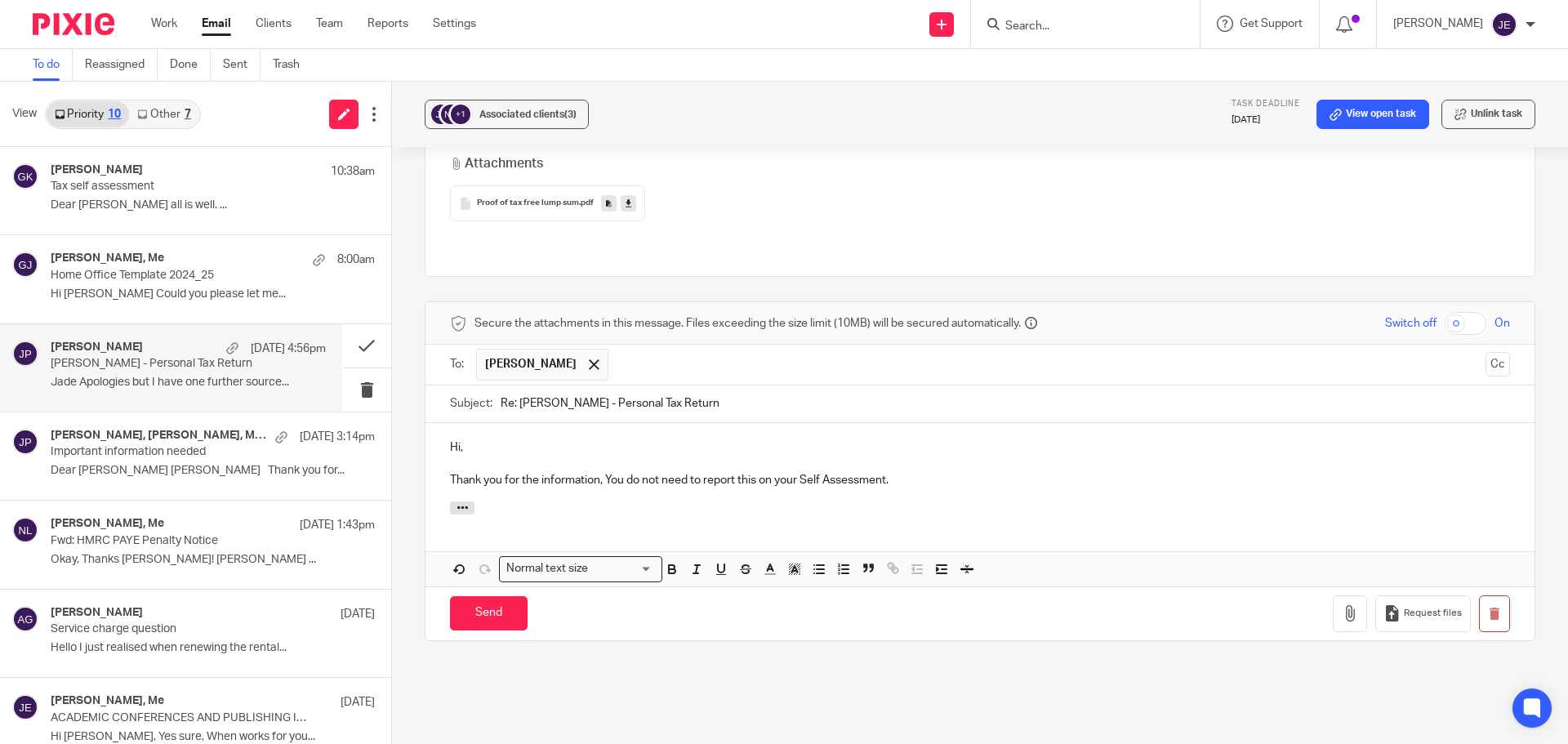
click at [610, 472] on p "Thank you for the information, You do not need to report this on your Self Asse…" at bounding box center [979, 480] width 1059 height 16
click at [903, 472] on p "Thank you for the information, we do not need to report this on your Self Asses…" at bounding box center [979, 480] width 1059 height 16
click at [981, 472] on p "Thank you for the information, we do not need to report this on your Self Asses…" at bounding box center [979, 480] width 1059 height 16
click at [950, 472] on p "Thank you for the information, we do not need to report this on your Self Asses…" at bounding box center [979, 480] width 1059 height 16
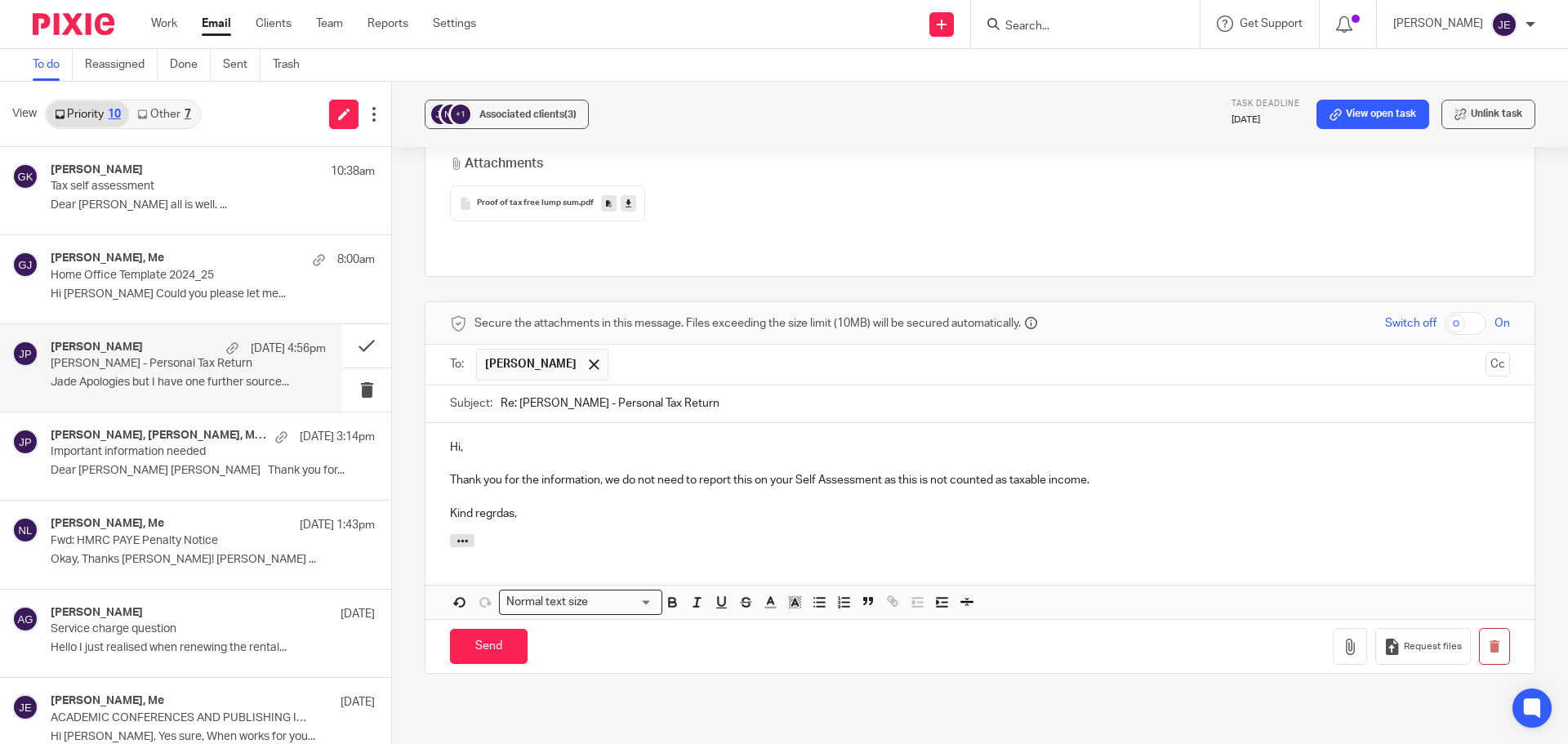
click at [486, 506] on p "Kind regrdas," at bounding box center [979, 513] width 1059 height 16
click at [497, 489] on p at bounding box center [979, 497] width 1059 height 16
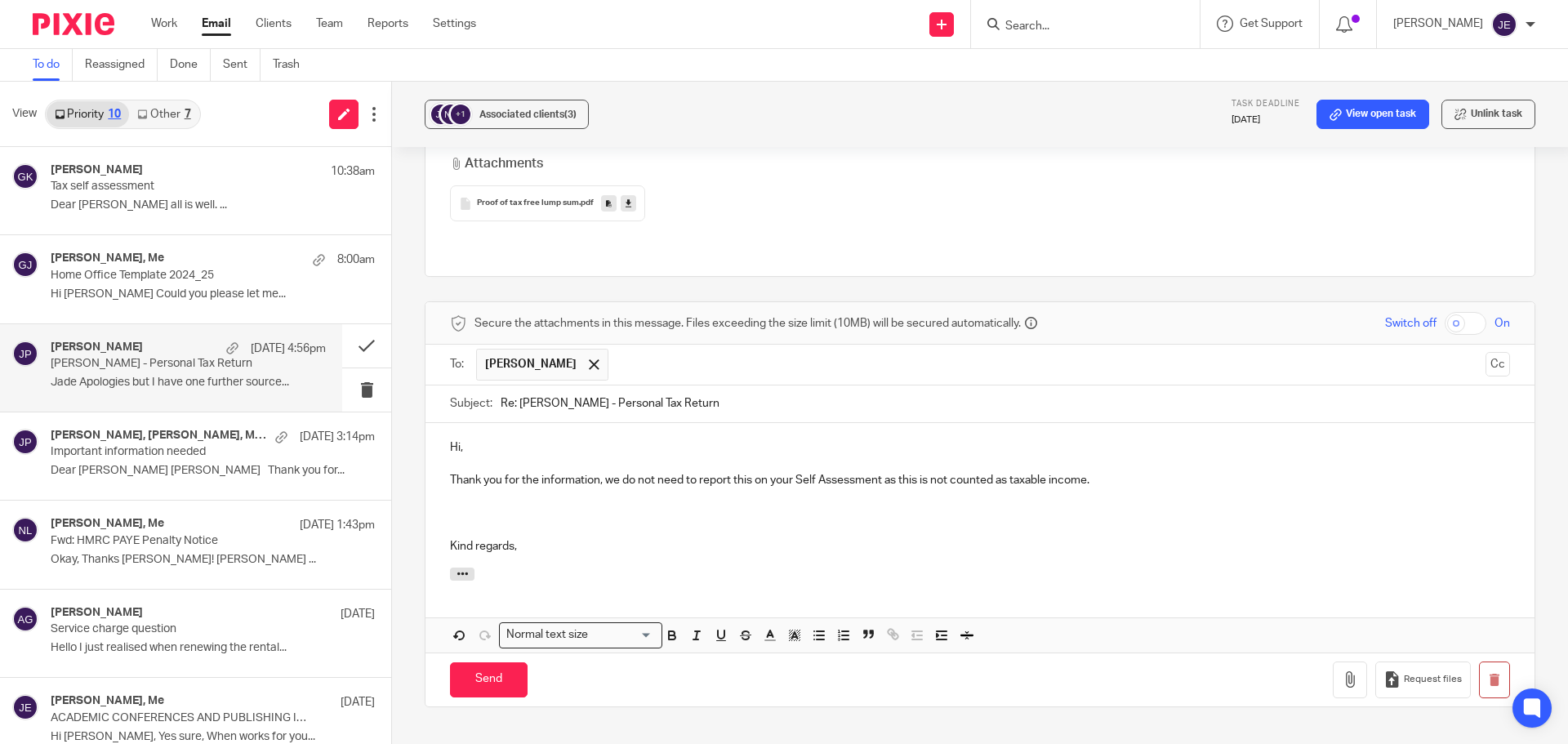
click at [479, 489] on p at bounding box center [979, 497] width 1059 height 16
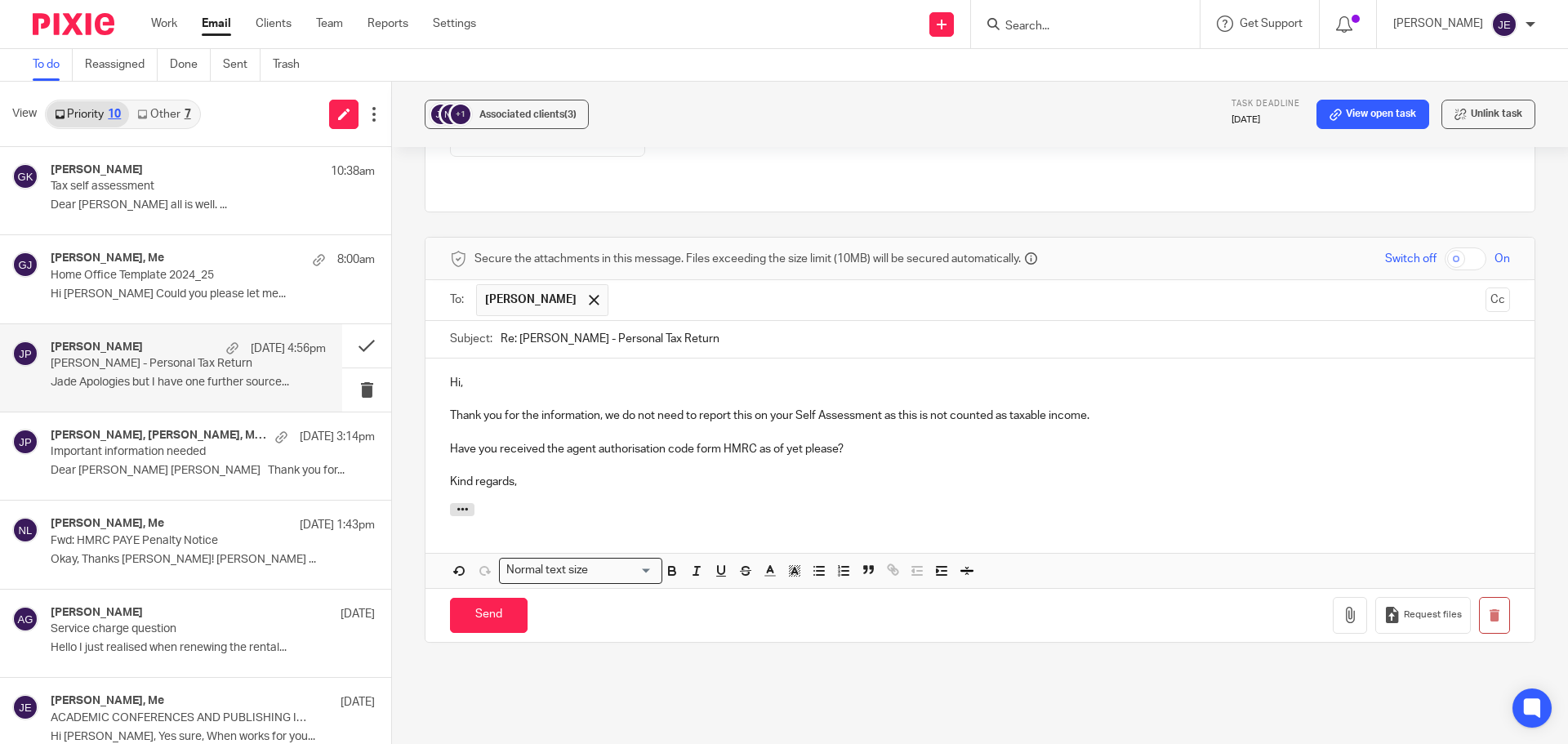
scroll to position [408, 0]
click at [508, 596] on input "Send" at bounding box center [488, 614] width 77 height 35
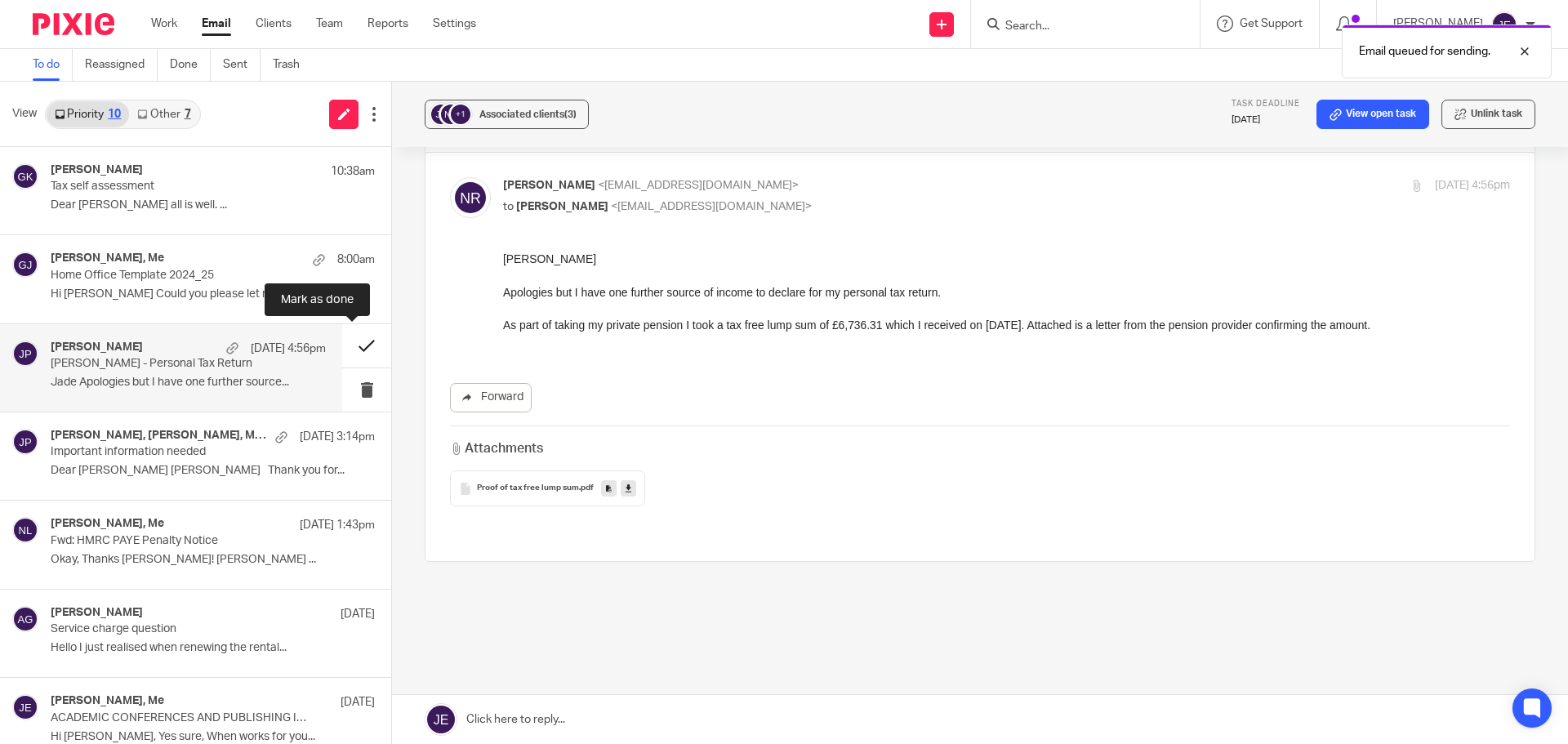
click at [343, 348] on button at bounding box center [367, 345] width 49 height 43
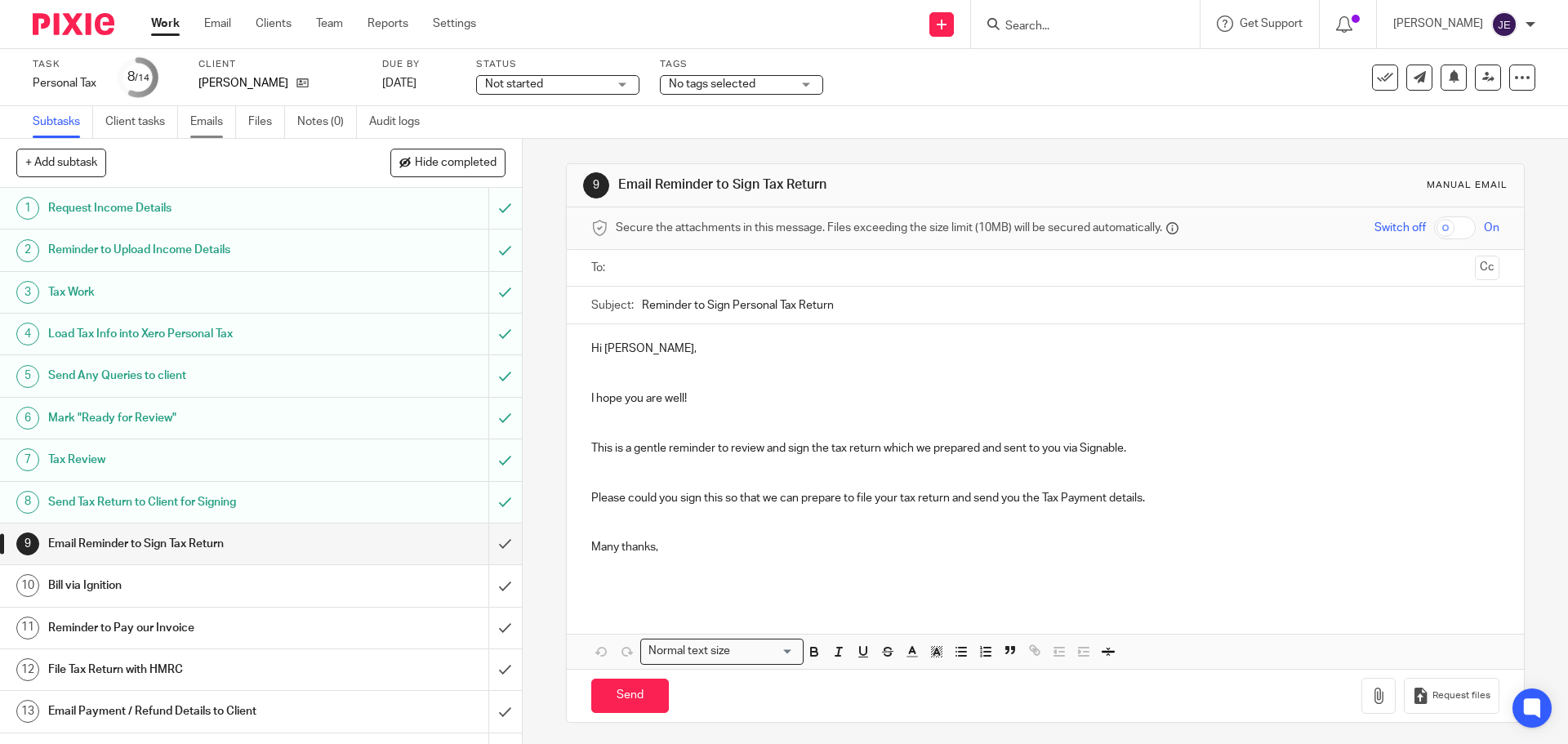
click at [220, 124] on link "Emails" at bounding box center [212, 122] width 45 height 32
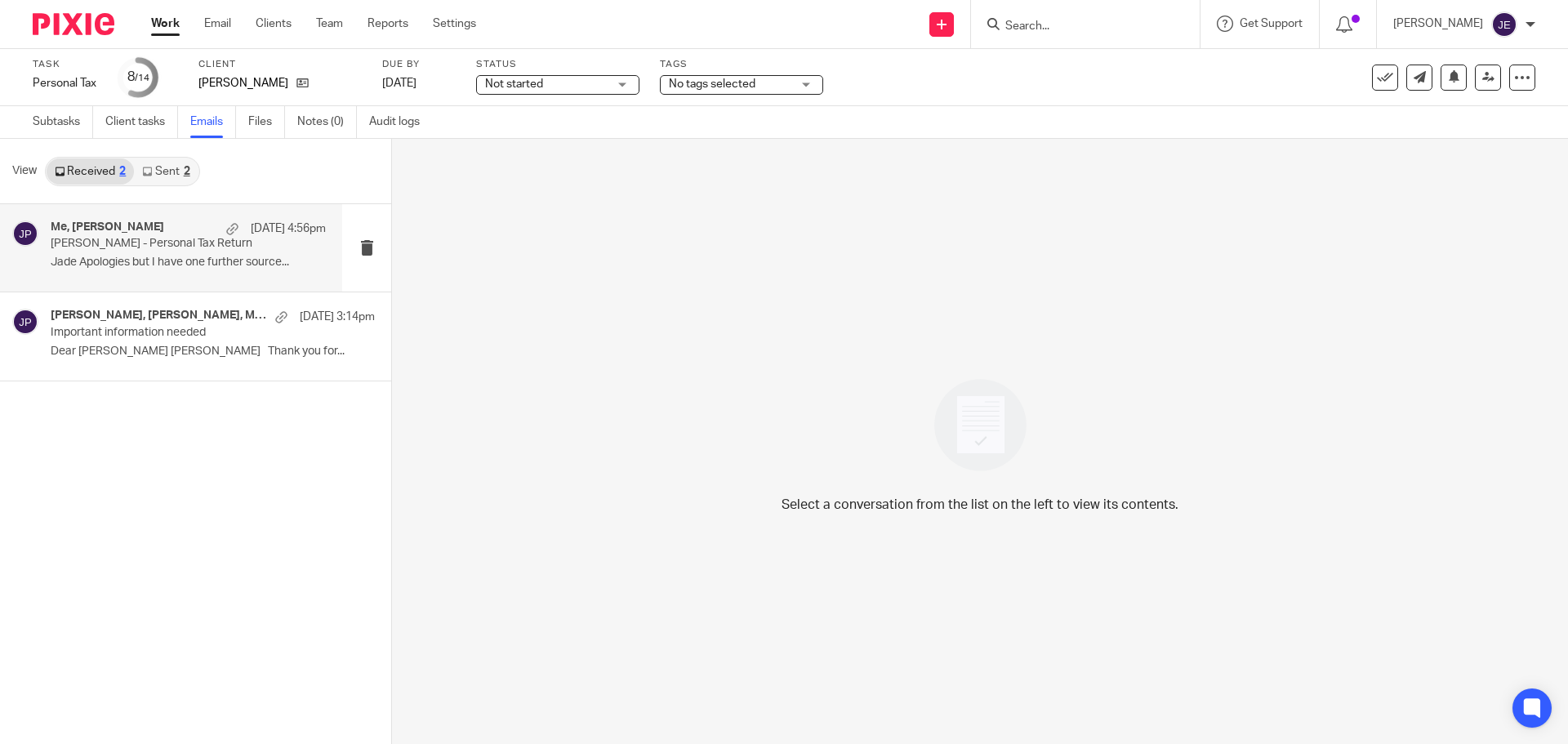
click at [189, 214] on div "Me, [PERSON_NAME] [DATE] 4:56pm [PERSON_NAME] - Personal Tax Return Jade Apolog…" at bounding box center [171, 248] width 343 height 88
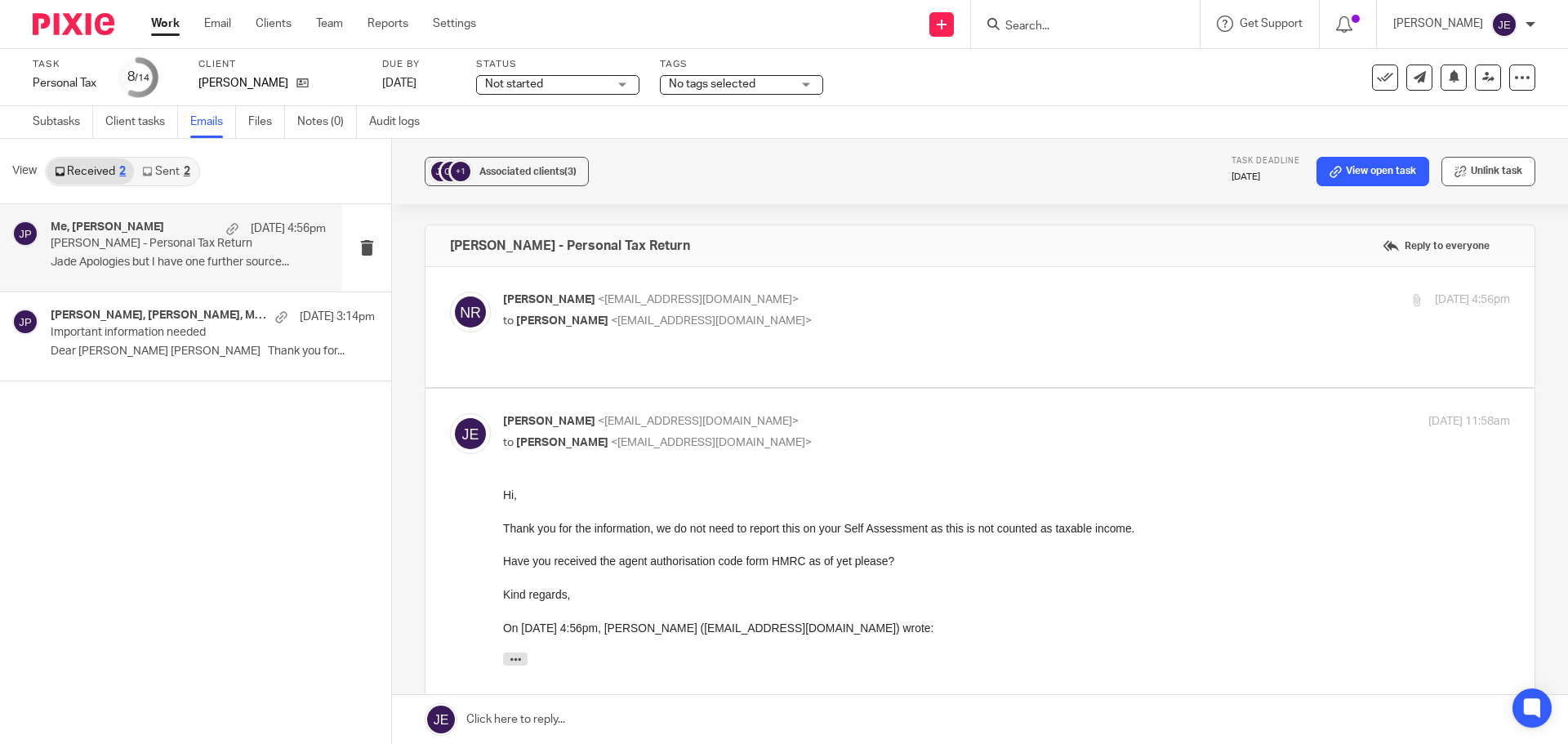
click at [1465, 173] on button "Unlink task" at bounding box center [1488, 171] width 94 height 29
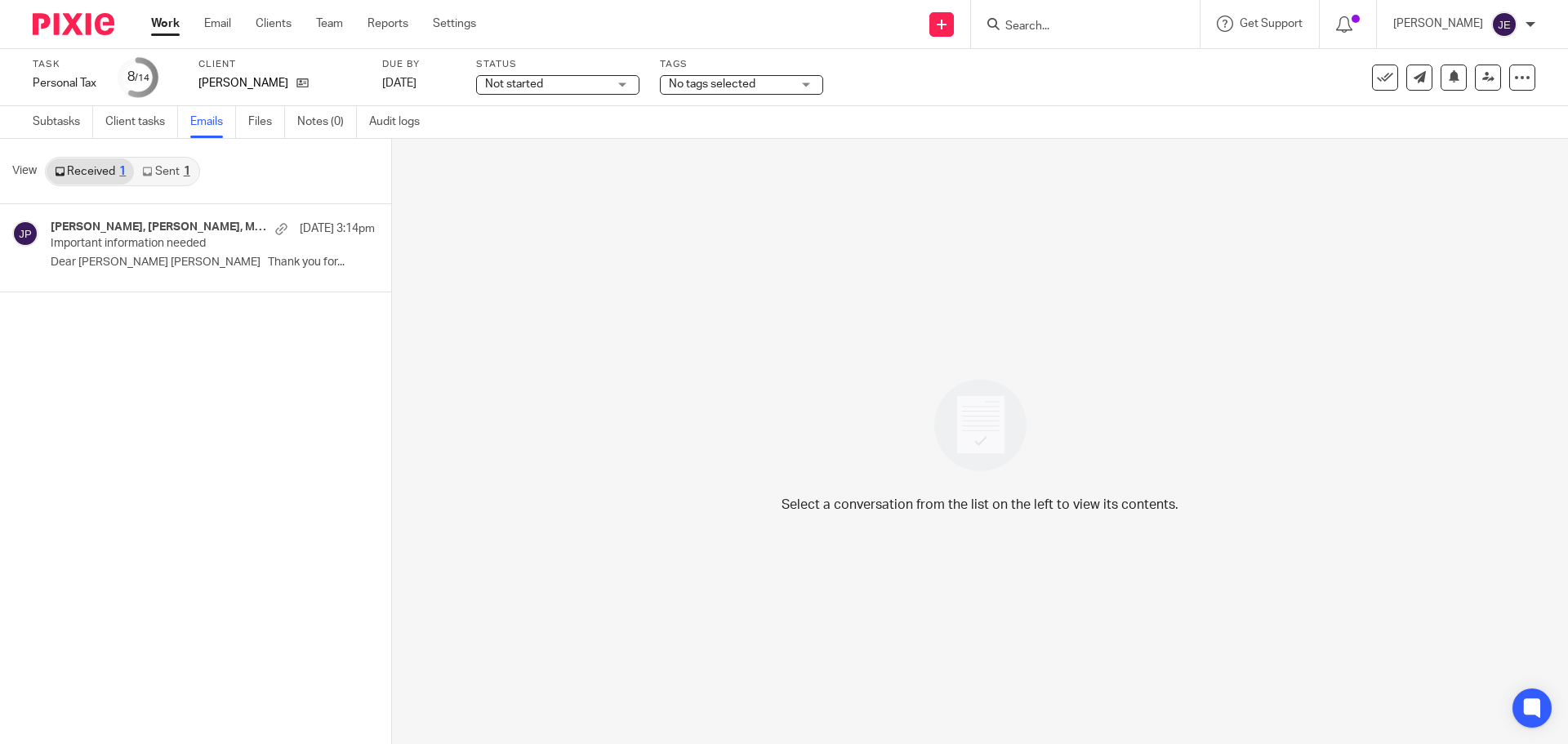
click at [212, 11] on div "Work Email Clients Team Reports Settings Work Email Clients Team Reports Settin…" at bounding box center [317, 24] width 366 height 48
click at [209, 24] on link "Email" at bounding box center [218, 23] width 27 height 16
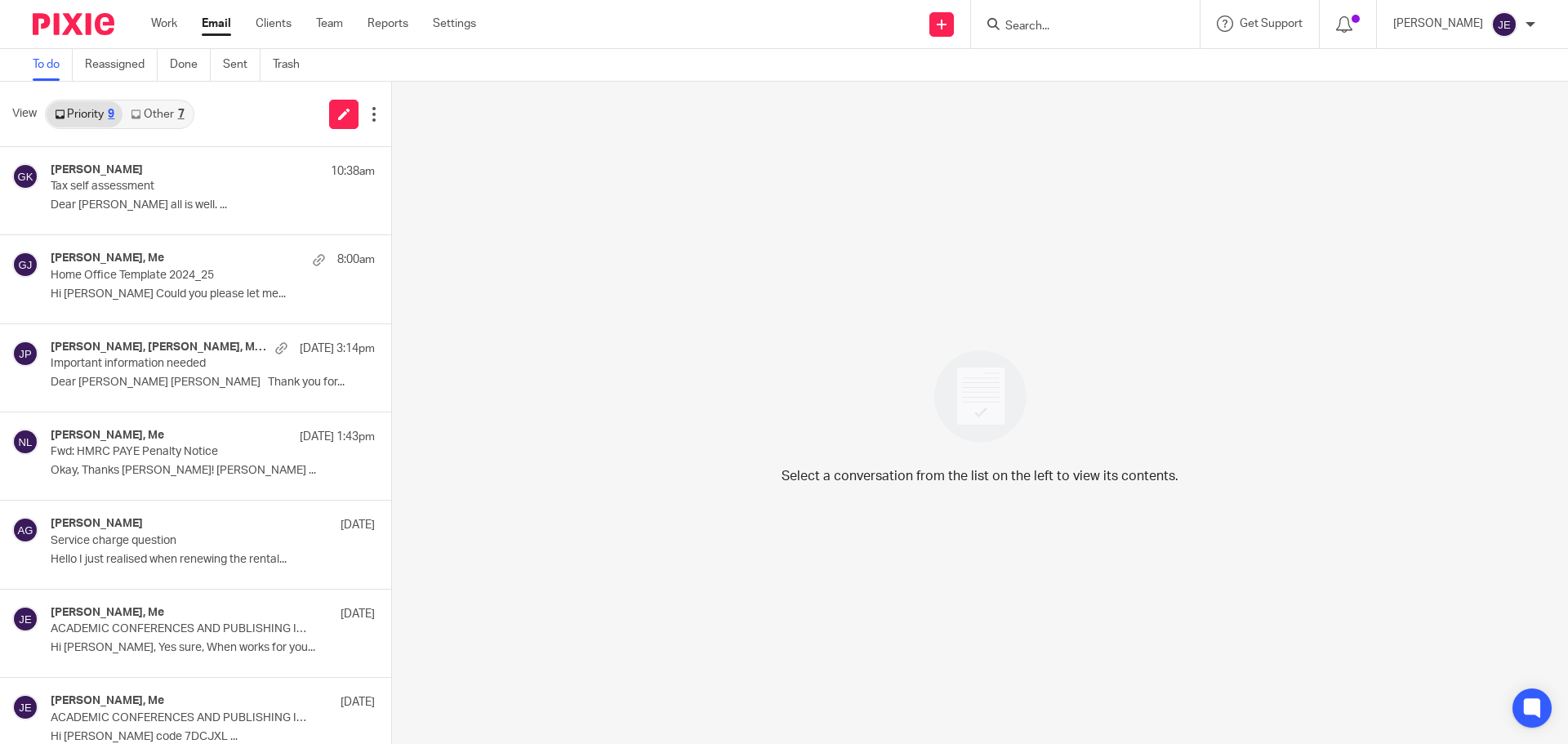
click at [177, 105] on link "Other 7" at bounding box center [157, 114] width 69 height 26
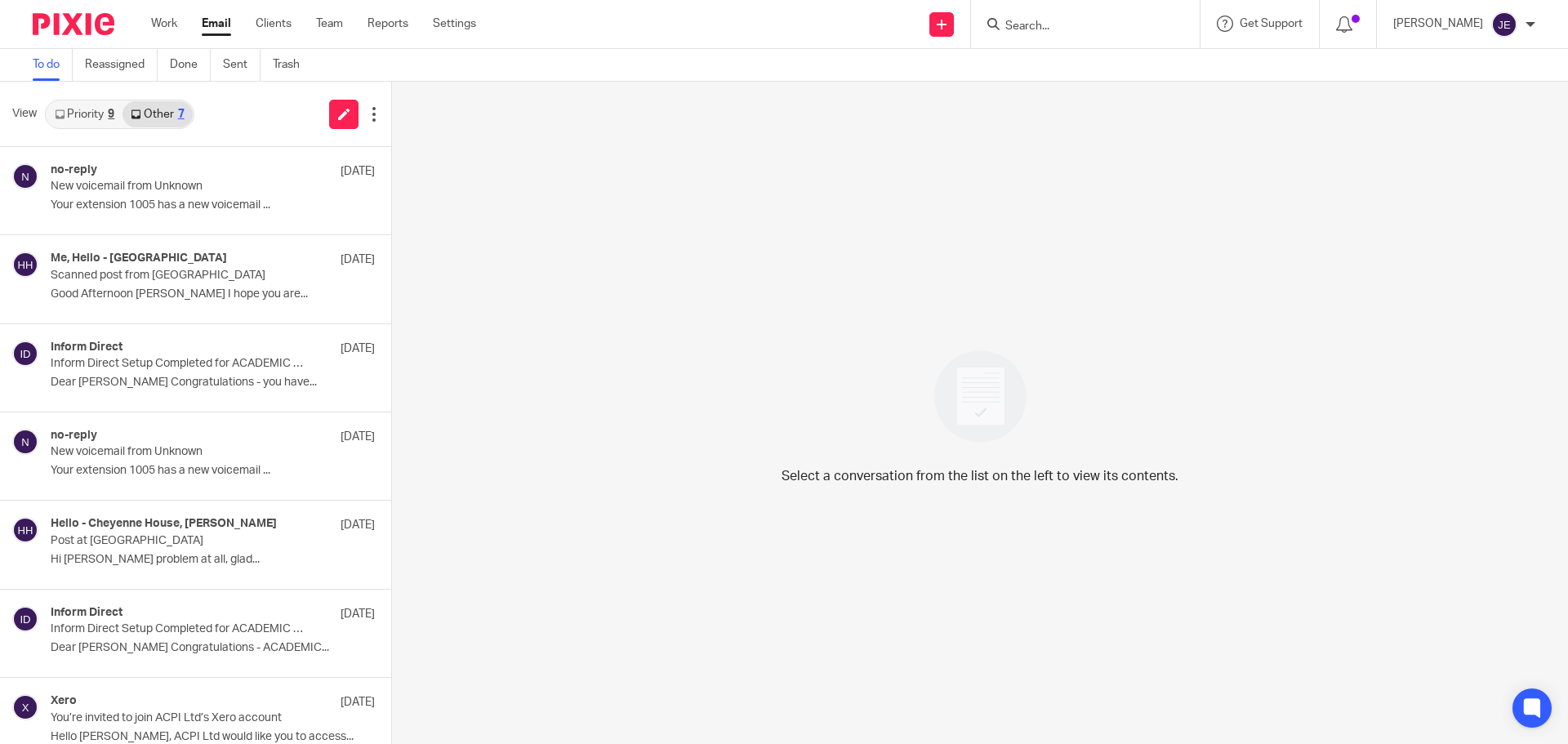
click at [89, 109] on link "Priority 9" at bounding box center [84, 114] width 76 height 26
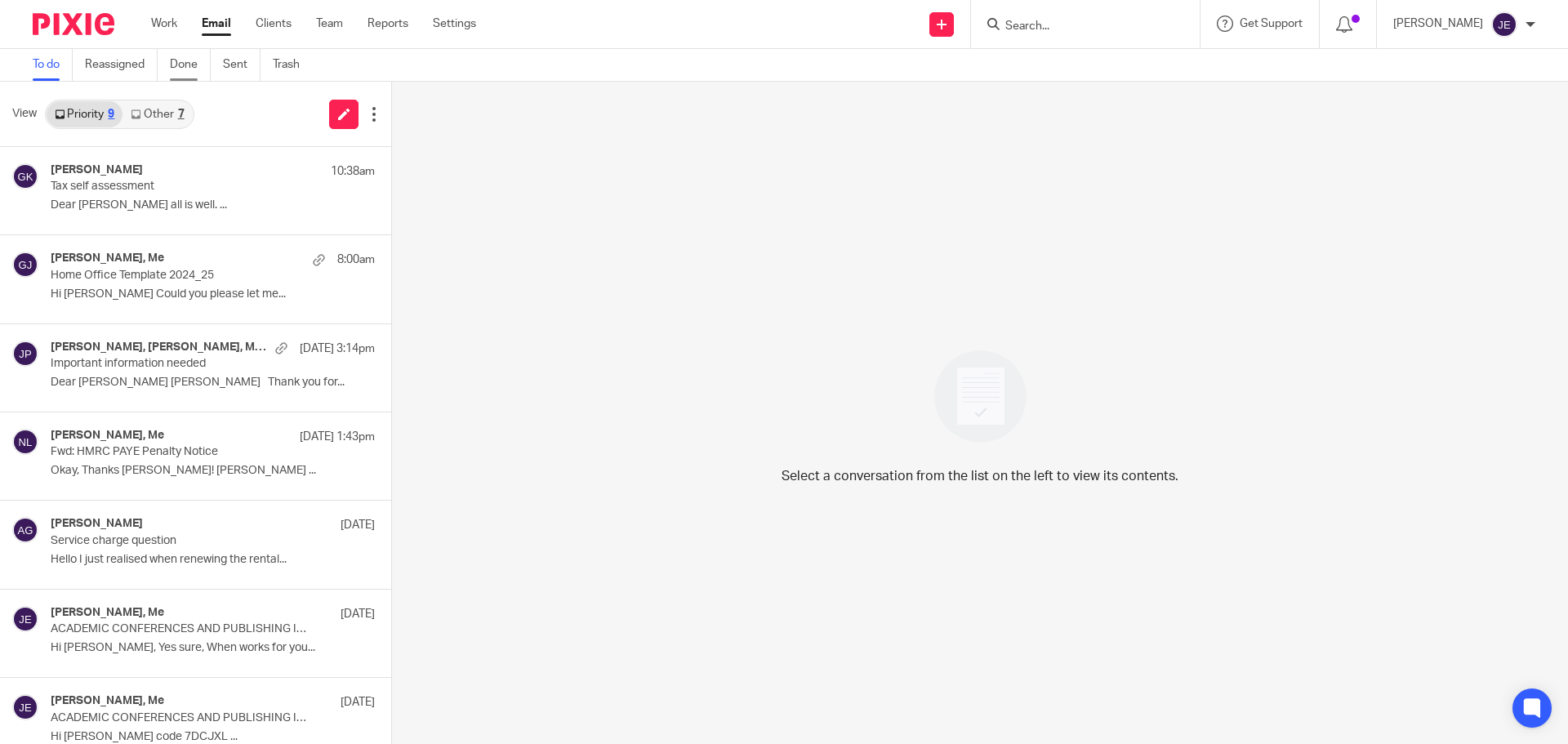
click at [189, 70] on link "Done" at bounding box center [190, 65] width 41 height 32
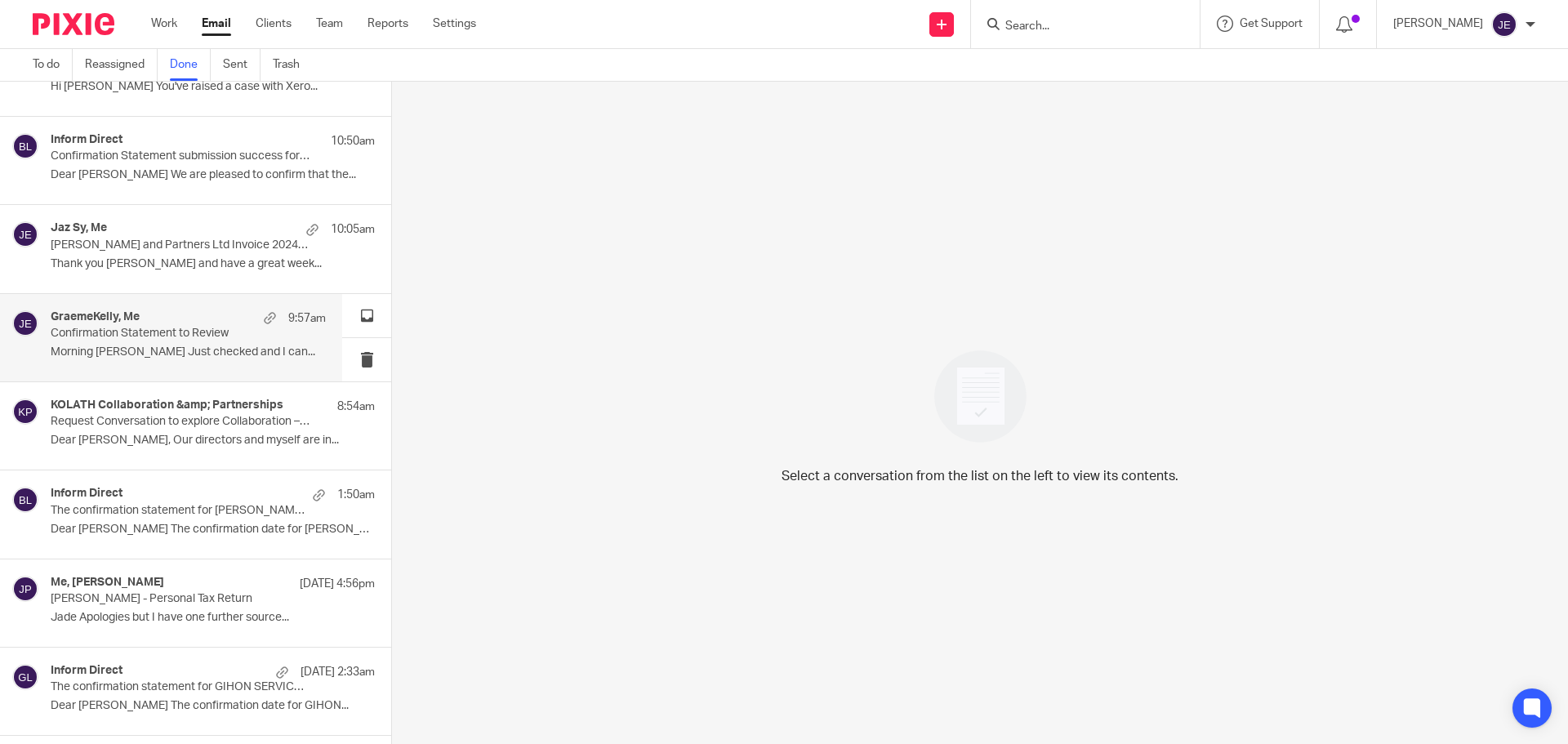
scroll to position [408, 0]
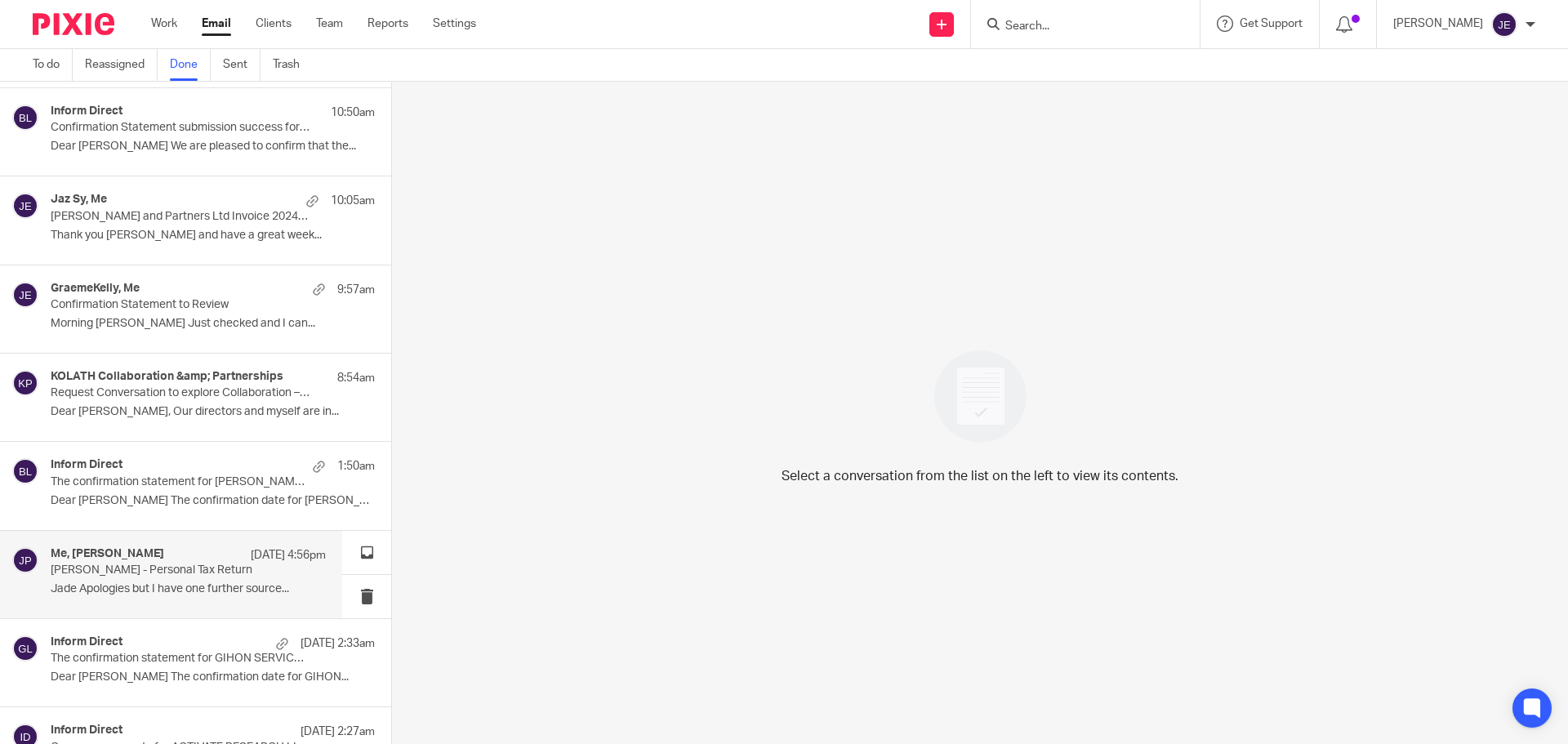
click at [187, 566] on p "Carole Rogers - Personal Tax Return" at bounding box center [160, 570] width 220 height 14
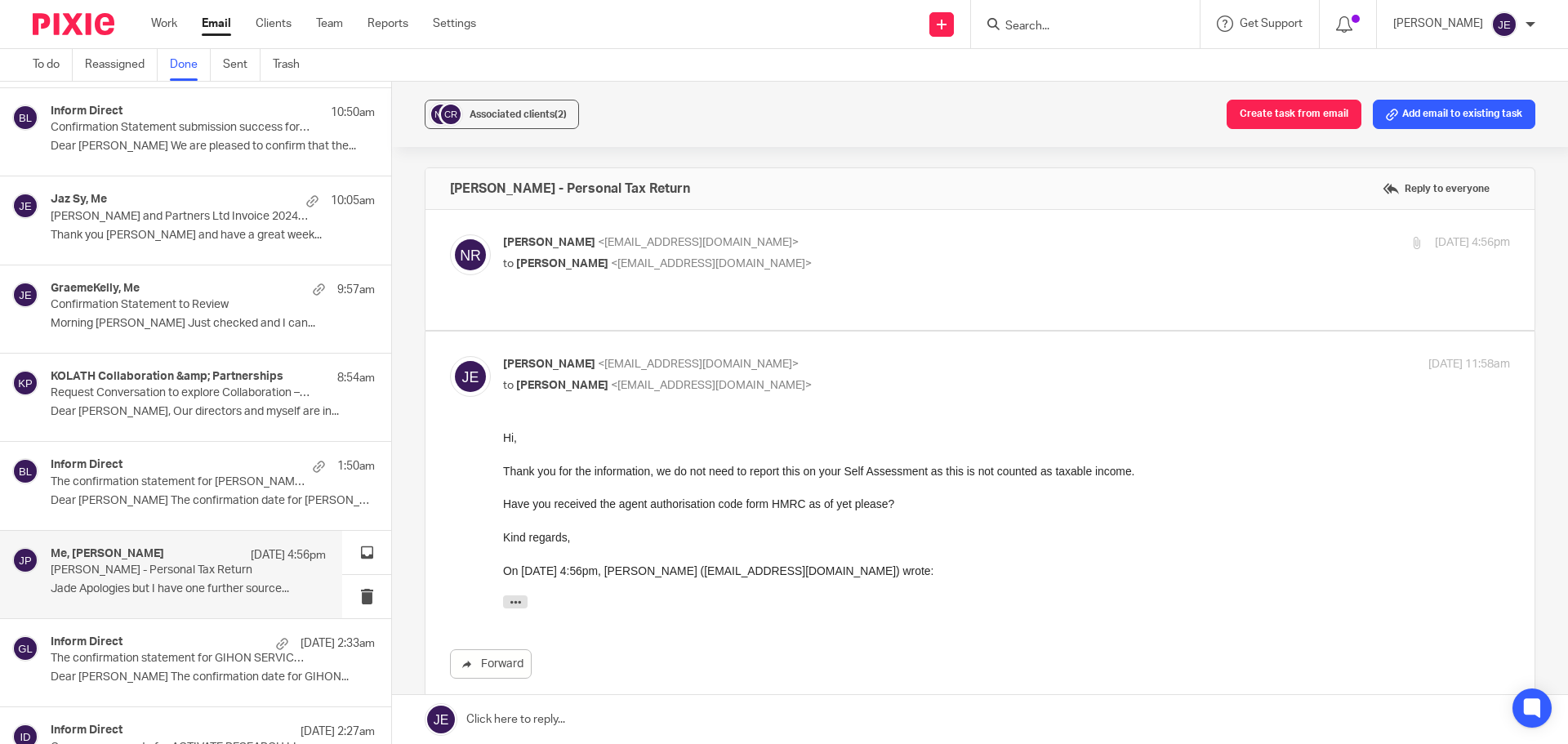
scroll to position [0, 0]
click at [1410, 111] on button "Add email to existing task" at bounding box center [1454, 114] width 162 height 29
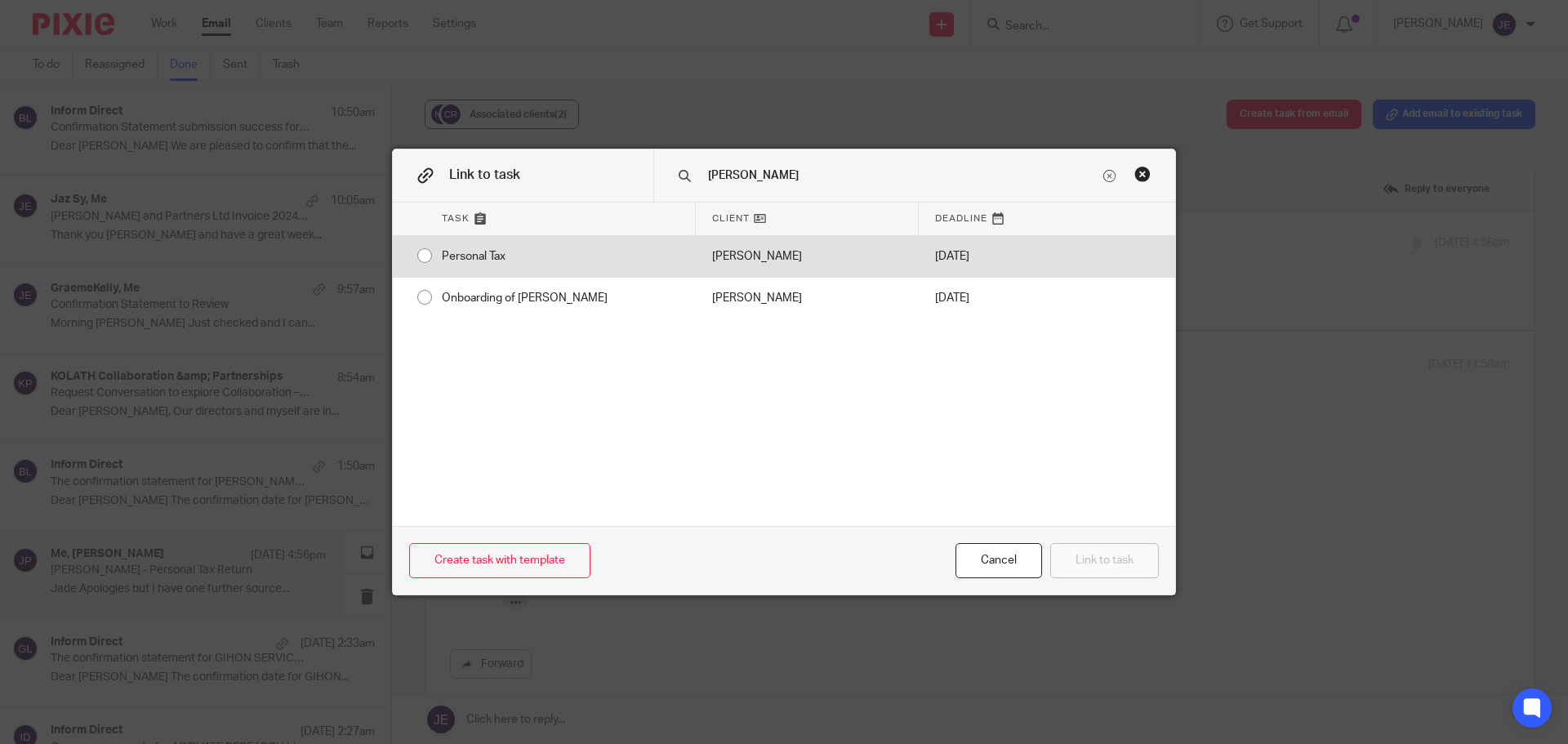
type input "carole"
click at [885, 238] on div "[PERSON_NAME]" at bounding box center [807, 257] width 223 height 41
radio input "true"
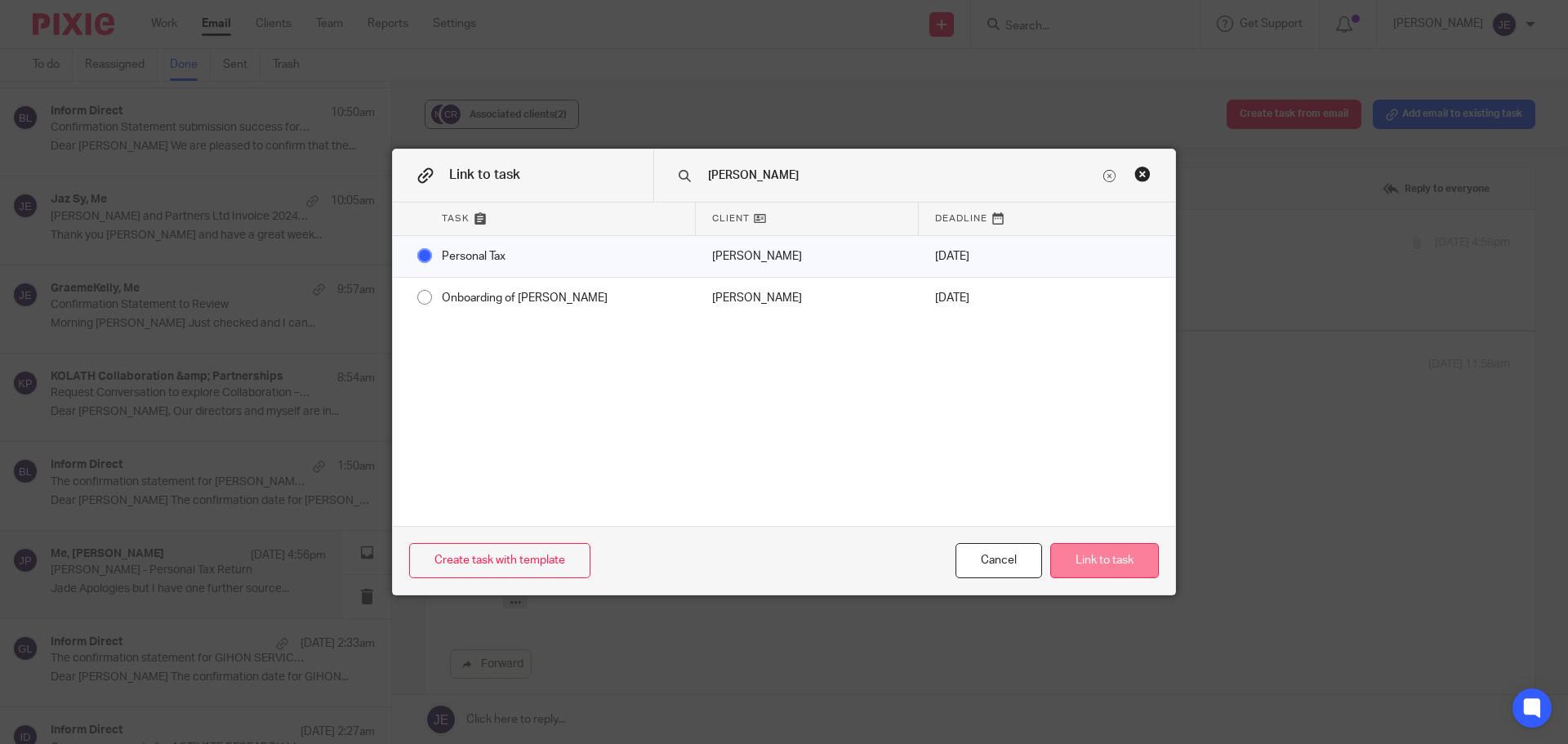
click at [1118, 563] on button "Link to task" at bounding box center [1104, 561] width 109 height 35
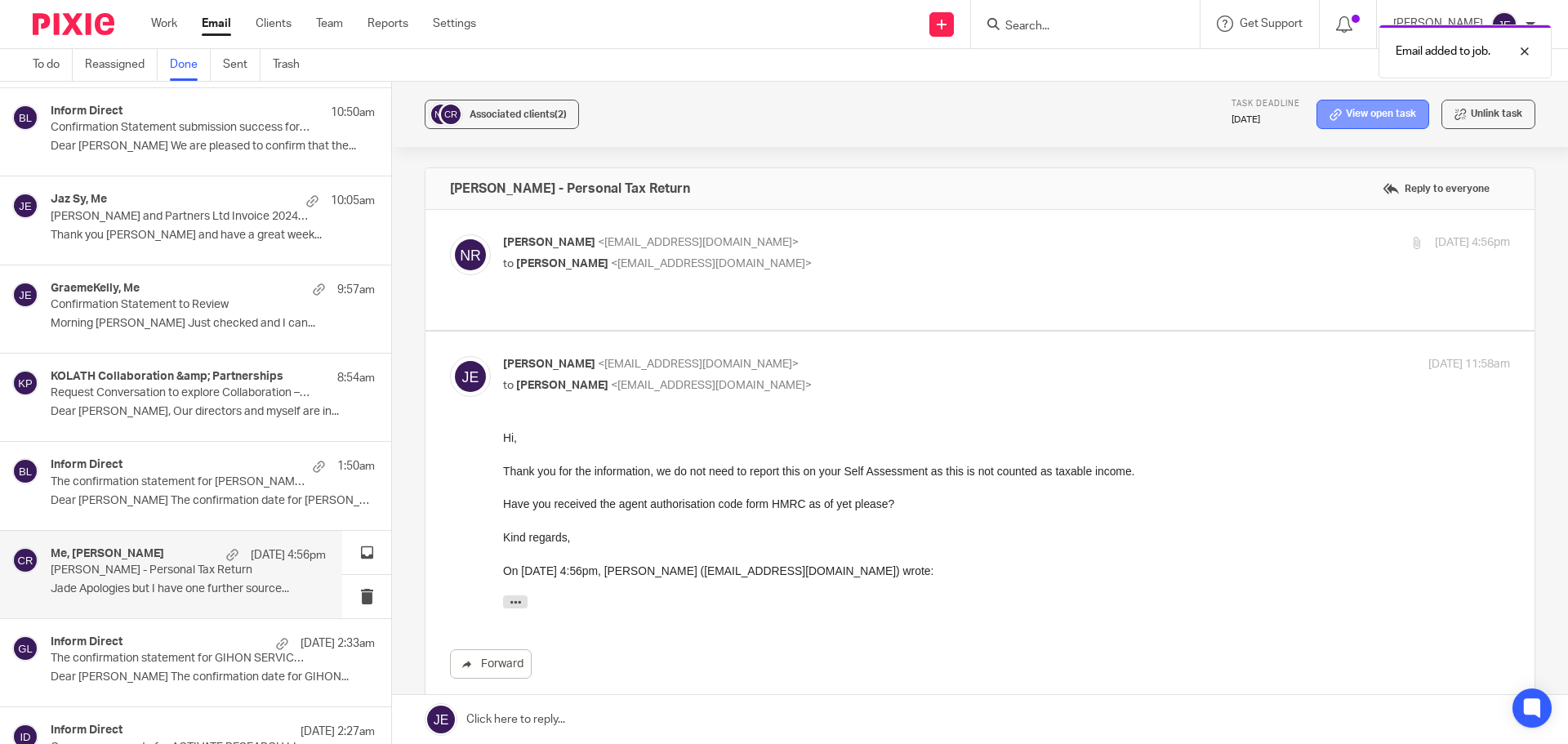
click at [1336, 123] on link "View open task" at bounding box center [1372, 114] width 113 height 29
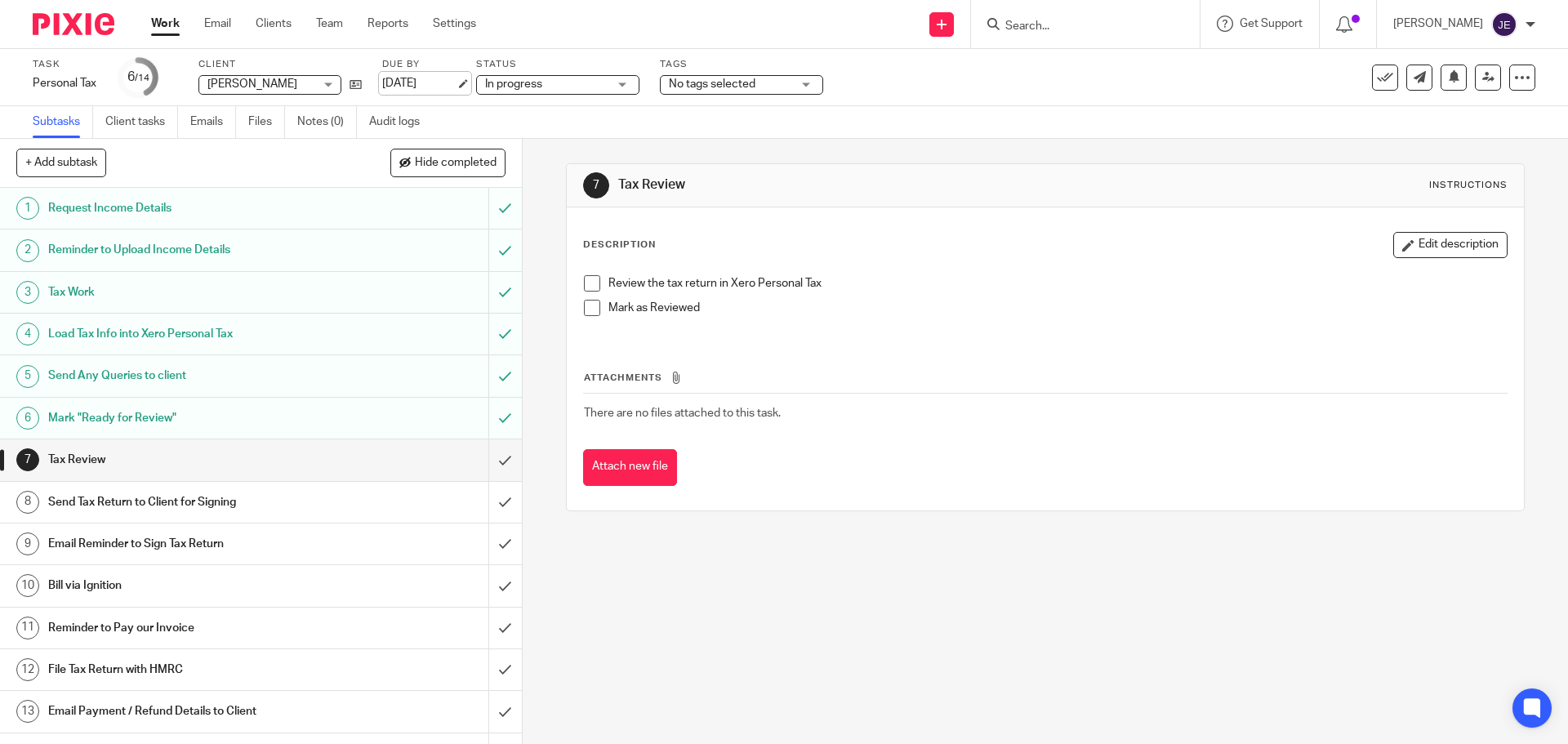
click at [455, 82] on link "15 Sep 2025" at bounding box center [419, 84] width 73 height 17
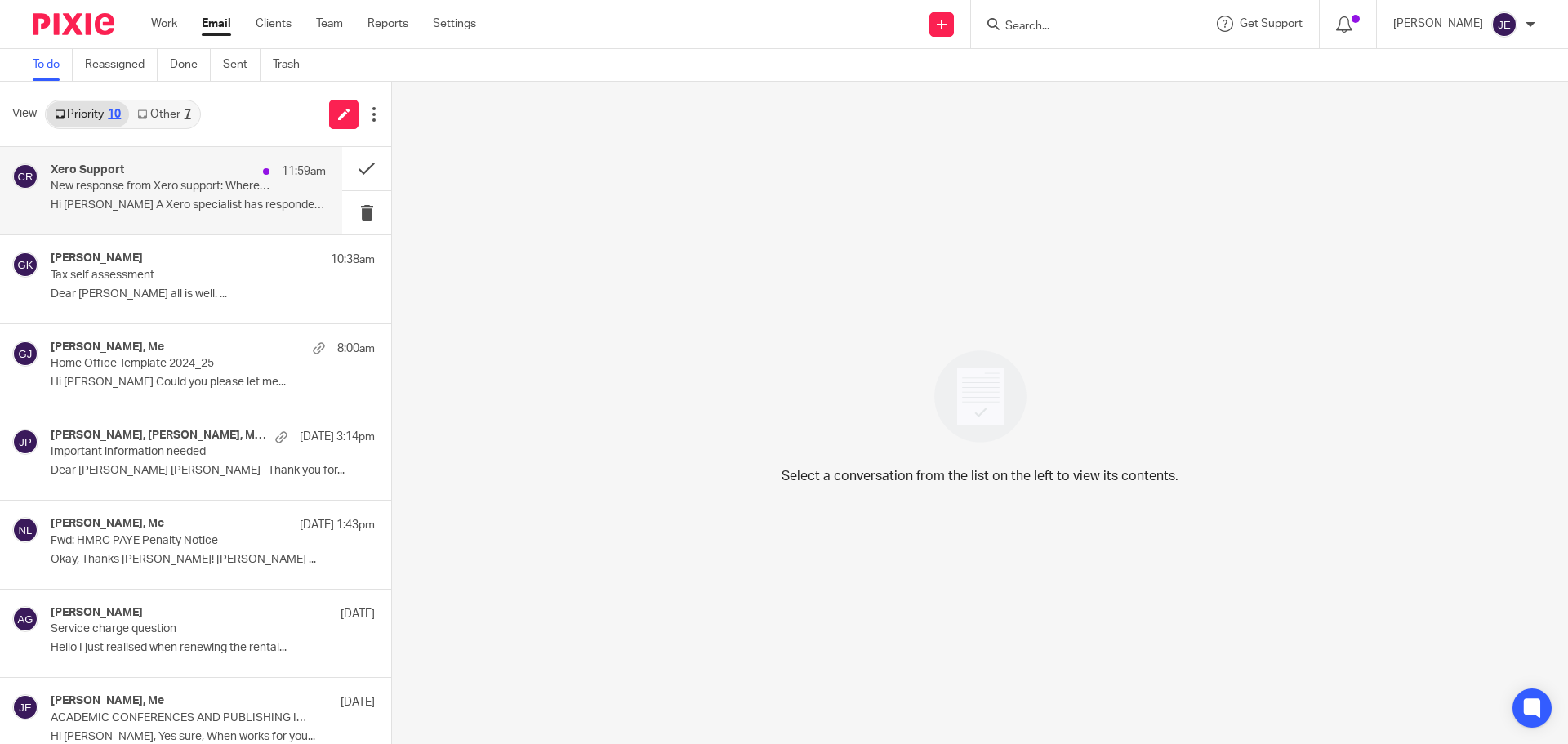
click at [208, 184] on p "New response from Xero support: Where to place Tax Free Lump Sum Pension income…" at bounding box center [160, 186] width 220 height 14
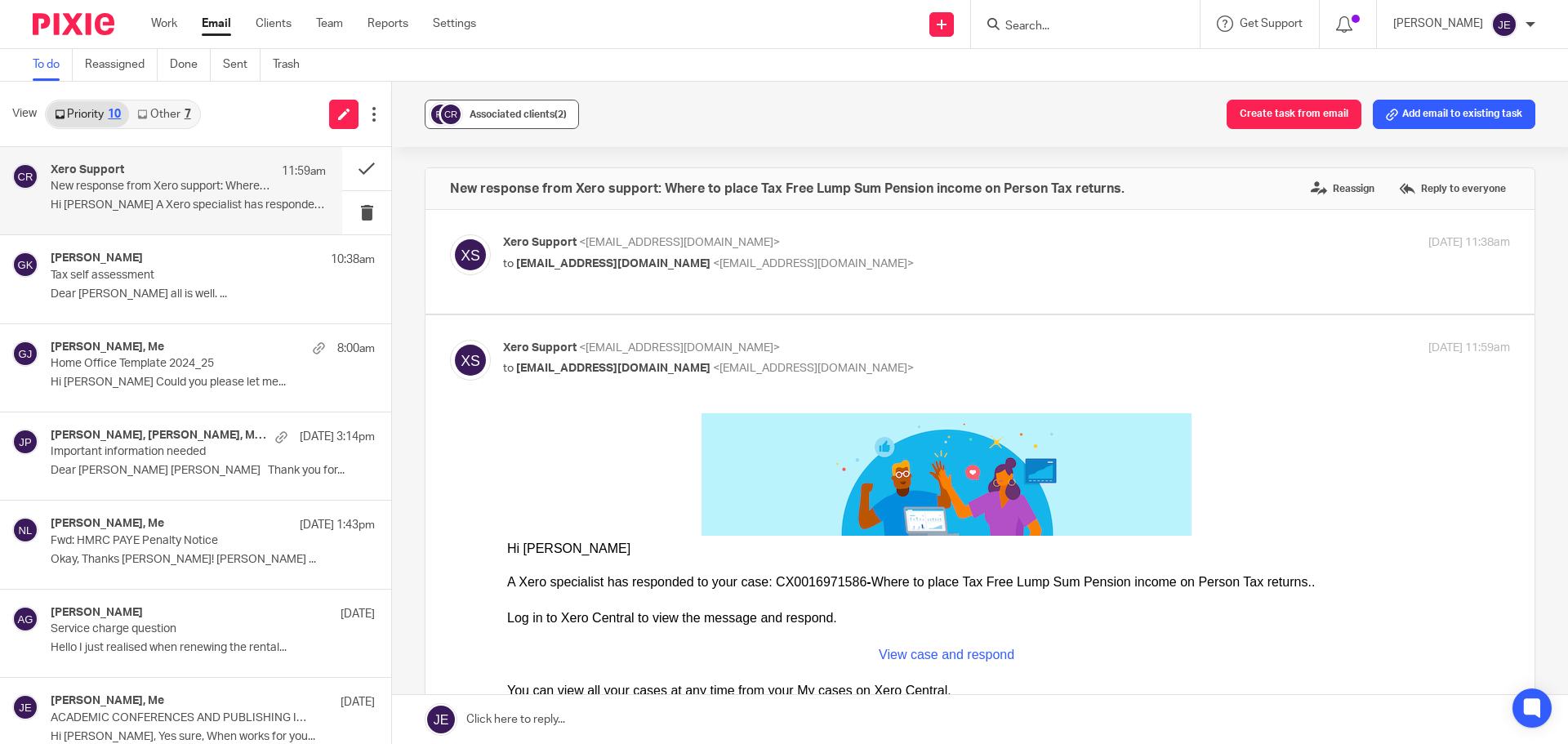
click at [479, 109] on span "Associated clients (2)" at bounding box center [518, 114] width 97 height 10
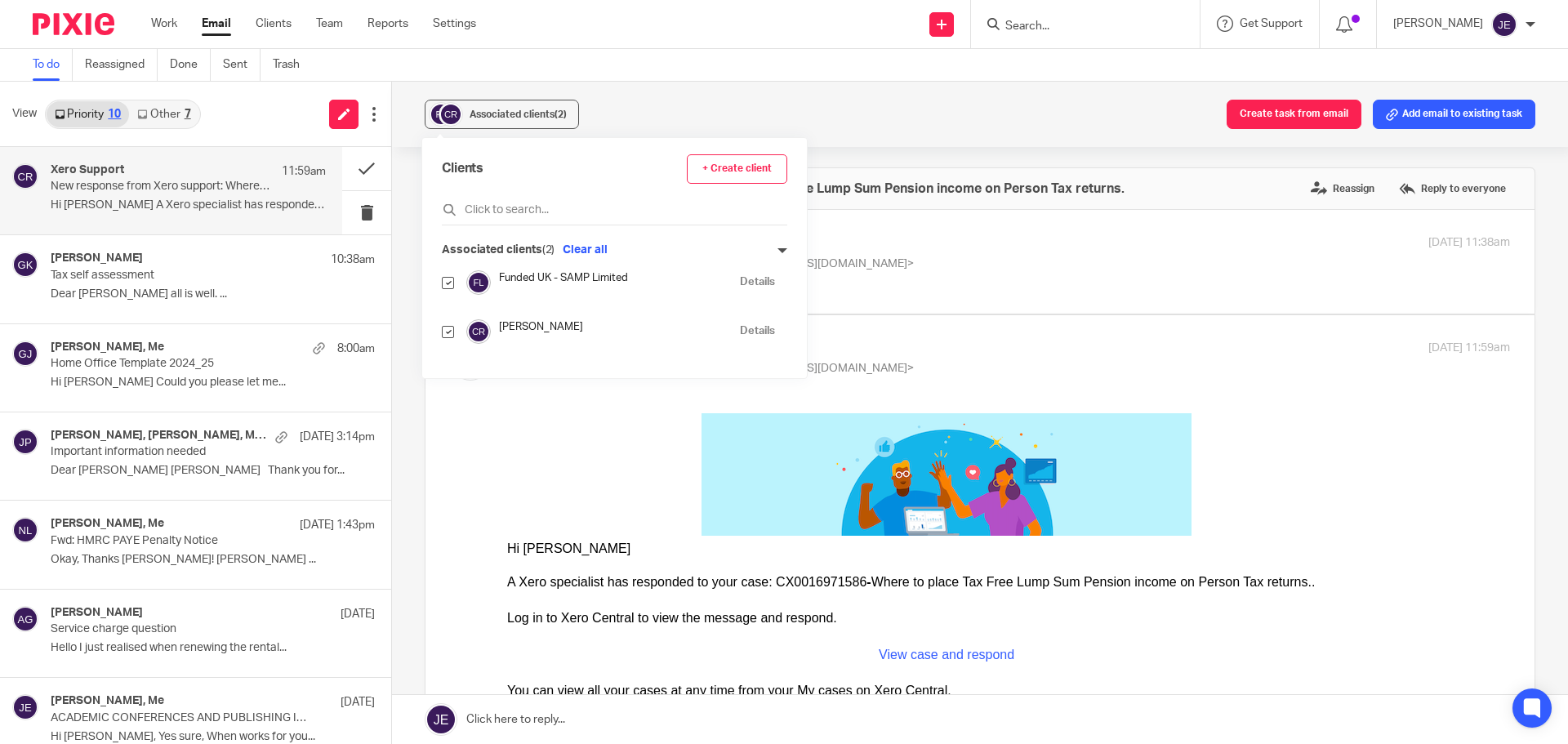
click at [450, 281] on input "checkbox" at bounding box center [448, 283] width 13 height 13
checkbox input "false"
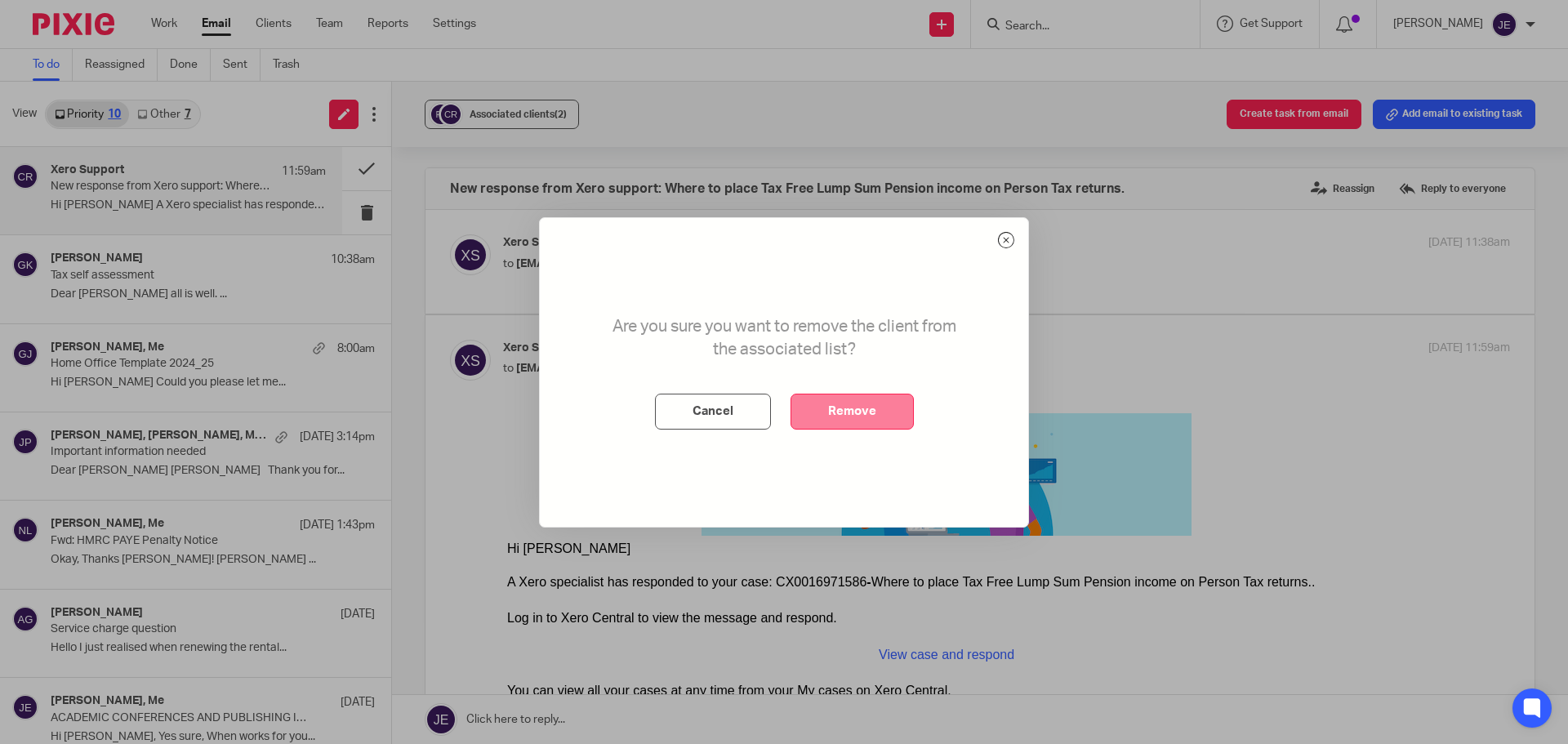
click at [860, 405] on button "Remove" at bounding box center [852, 411] width 124 height 36
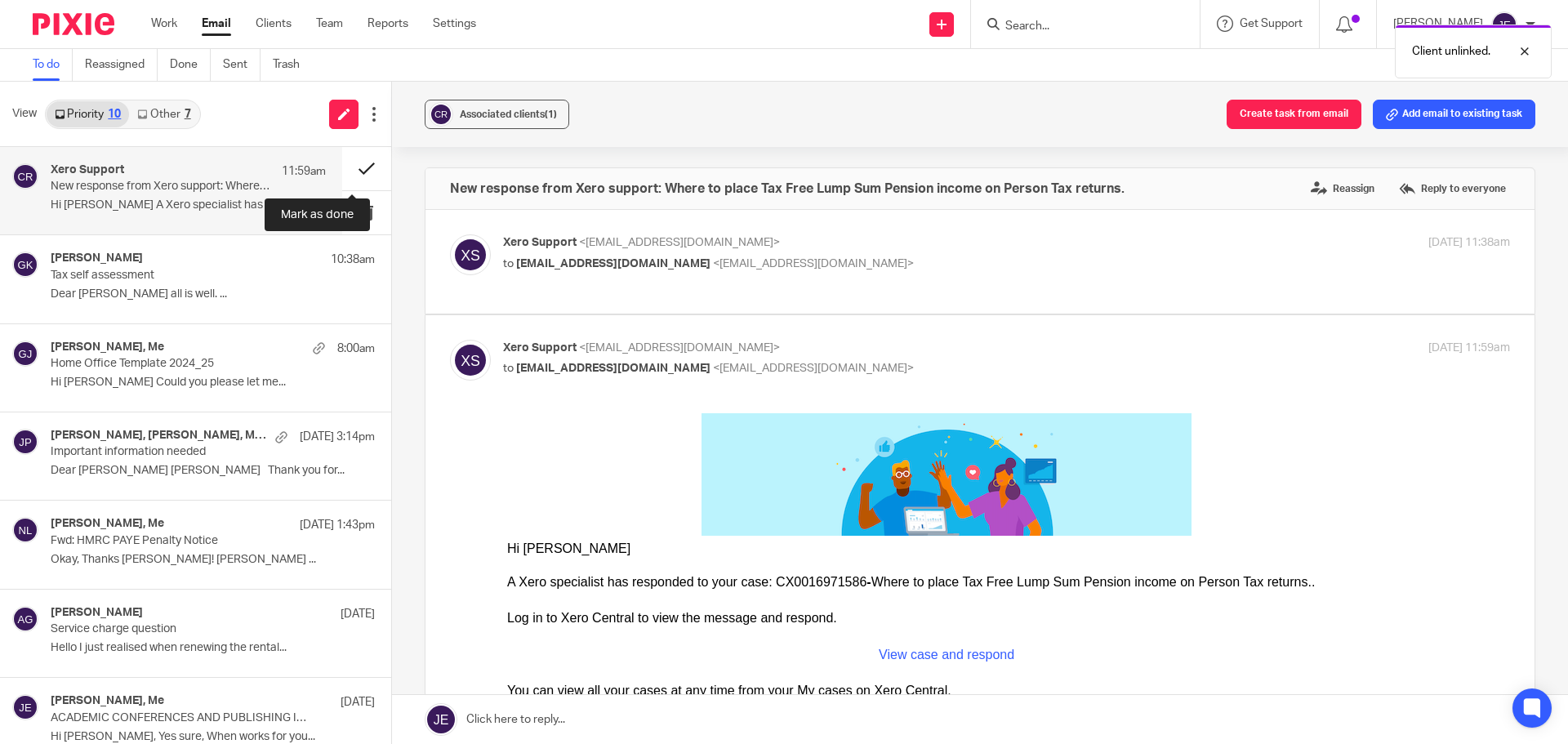
click at [357, 169] on button at bounding box center [367, 168] width 49 height 43
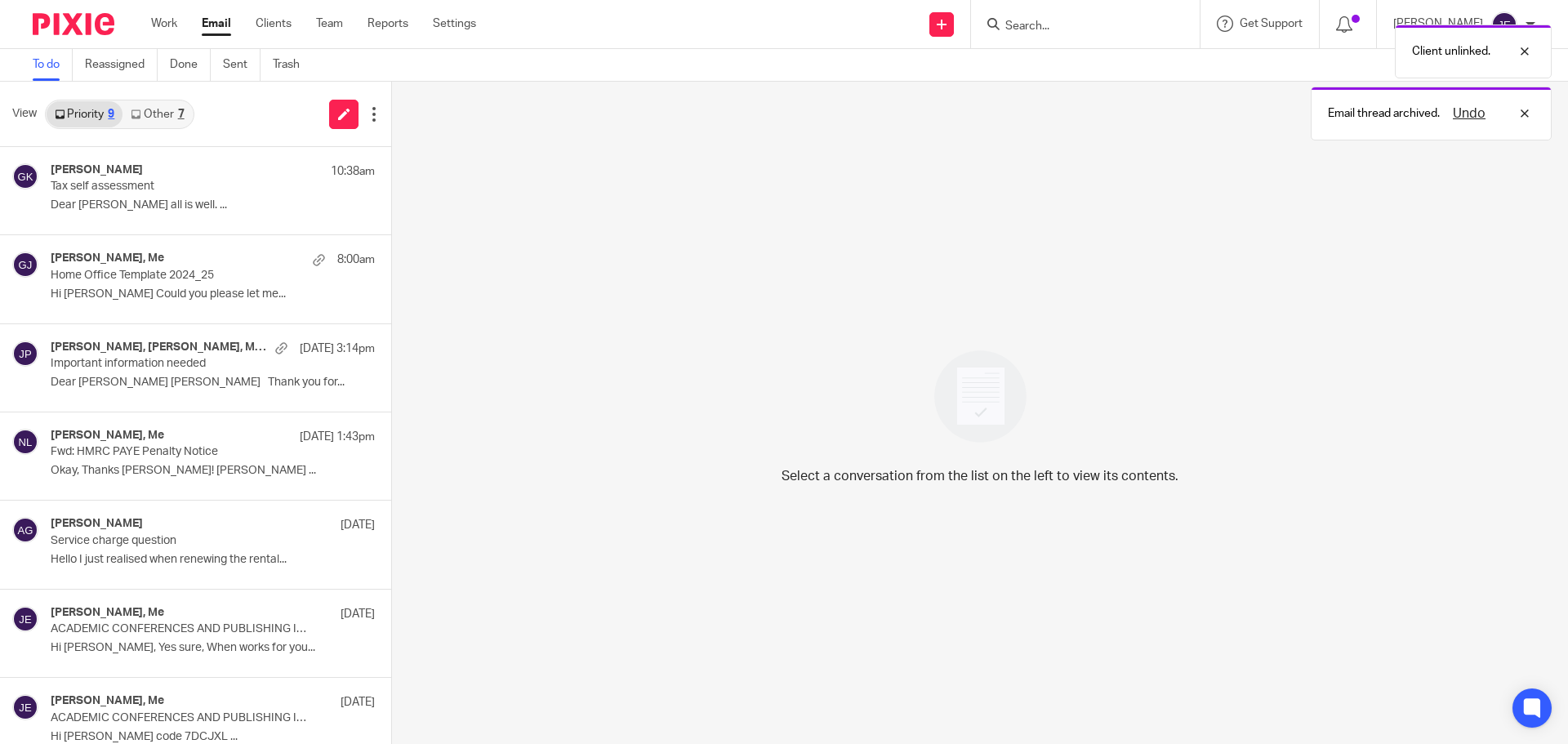
click at [173, 118] on link "Other 7" at bounding box center [157, 114] width 69 height 26
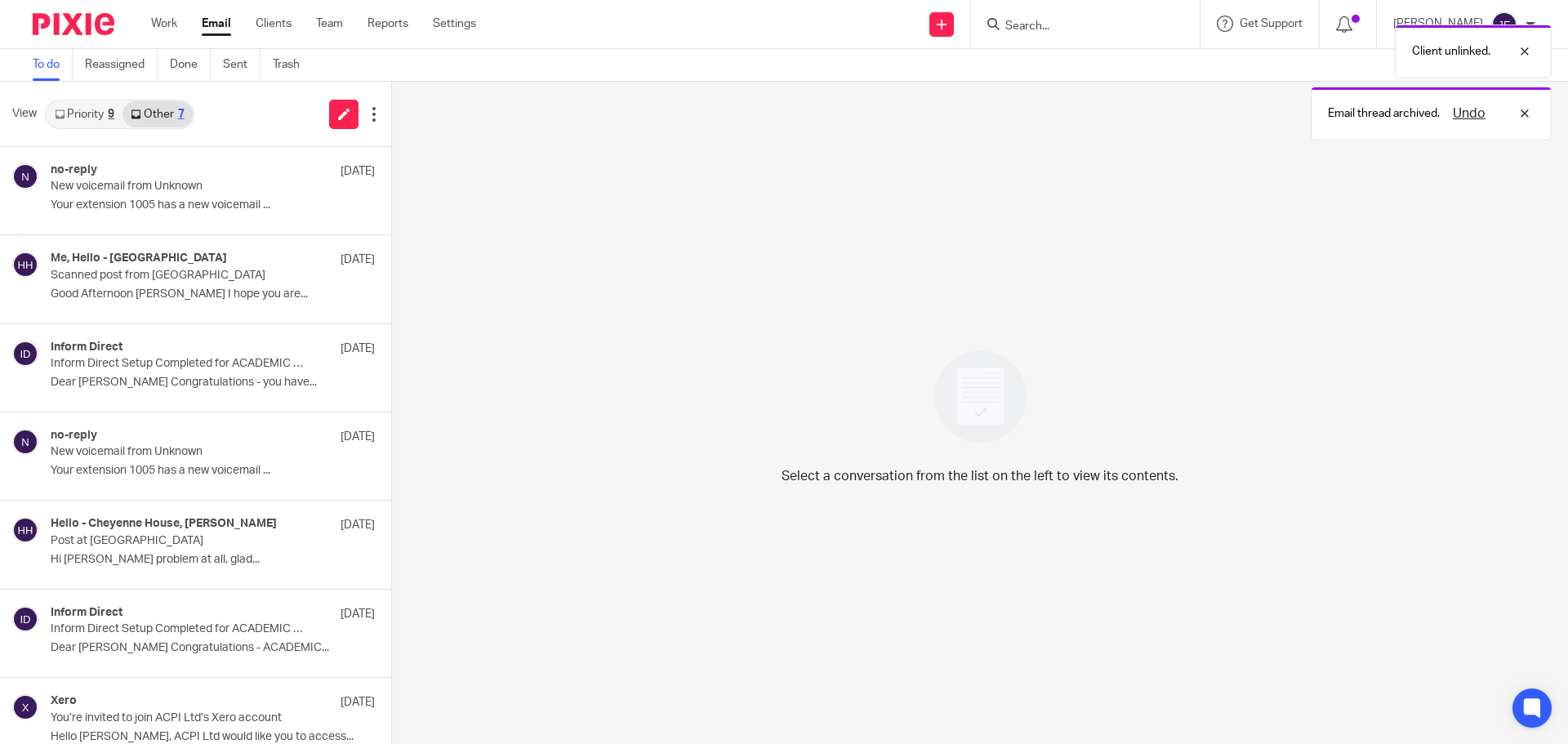
click at [90, 112] on link "Priority 9" at bounding box center [84, 114] width 76 height 26
